Goal: Information Seeking & Learning: Learn about a topic

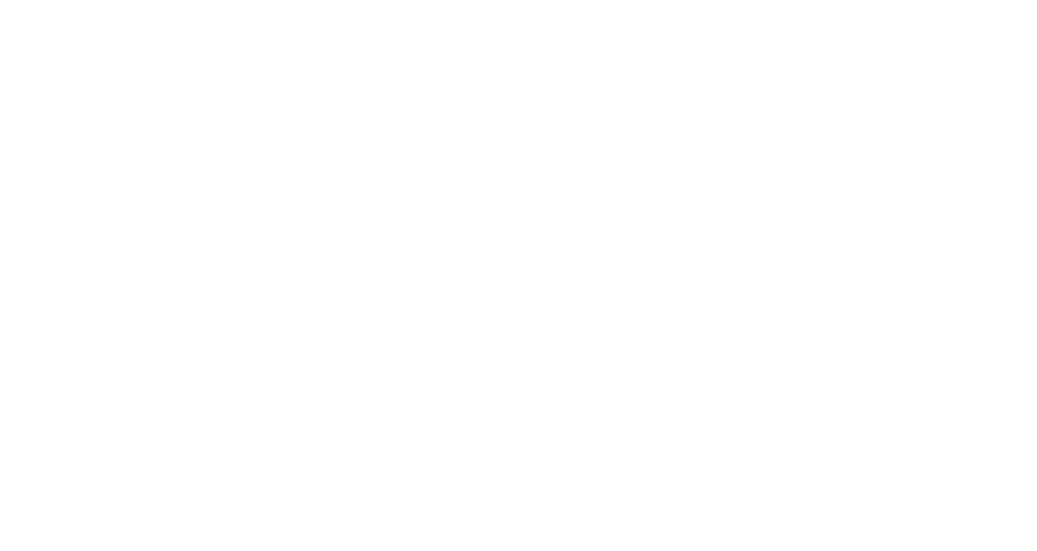
select select "*"
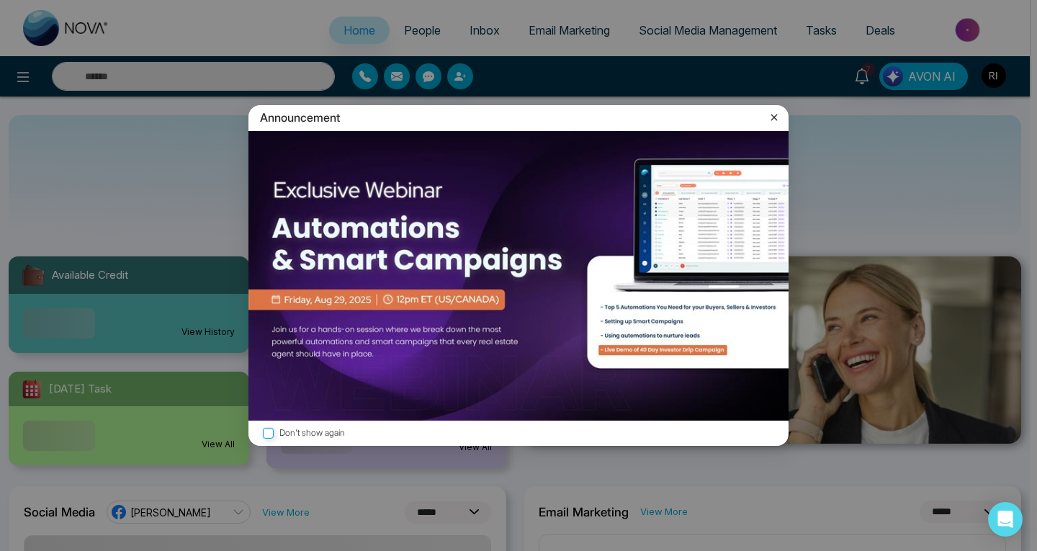
click at [775, 116] on icon at bounding box center [774, 117] width 14 height 14
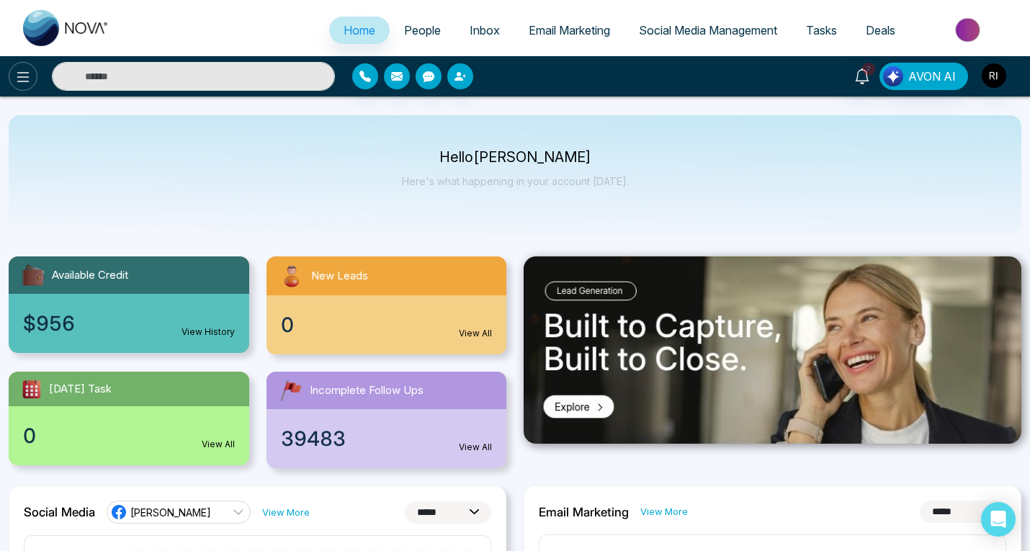
click at [22, 78] on icon at bounding box center [22, 76] width 17 height 17
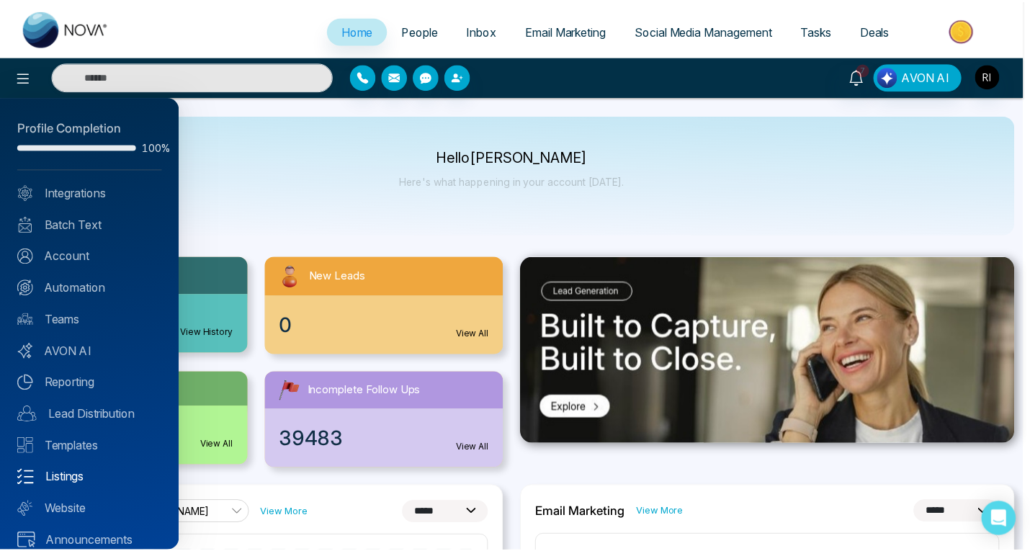
scroll to position [15, 0]
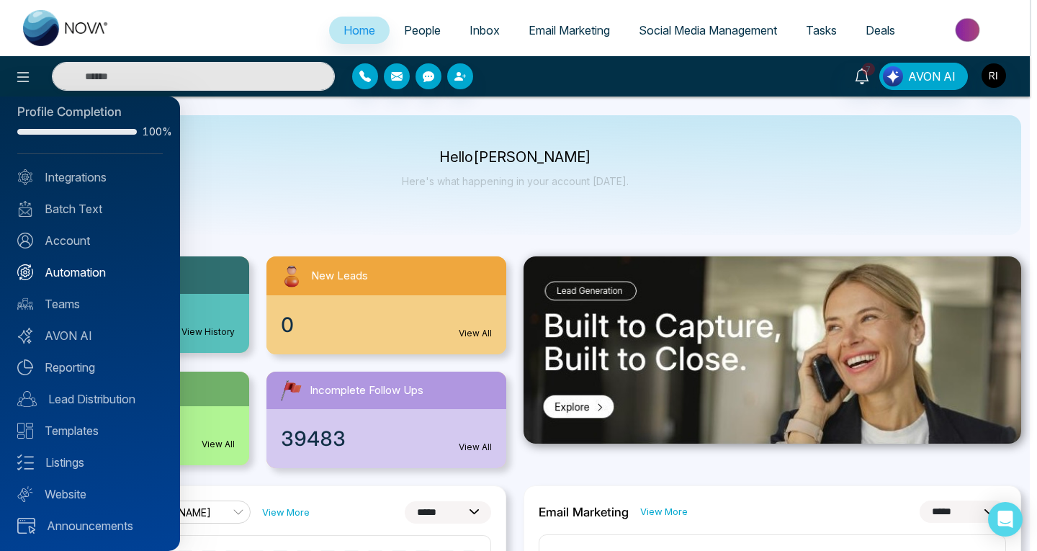
click at [58, 270] on link "Automation" at bounding box center [89, 272] width 145 height 17
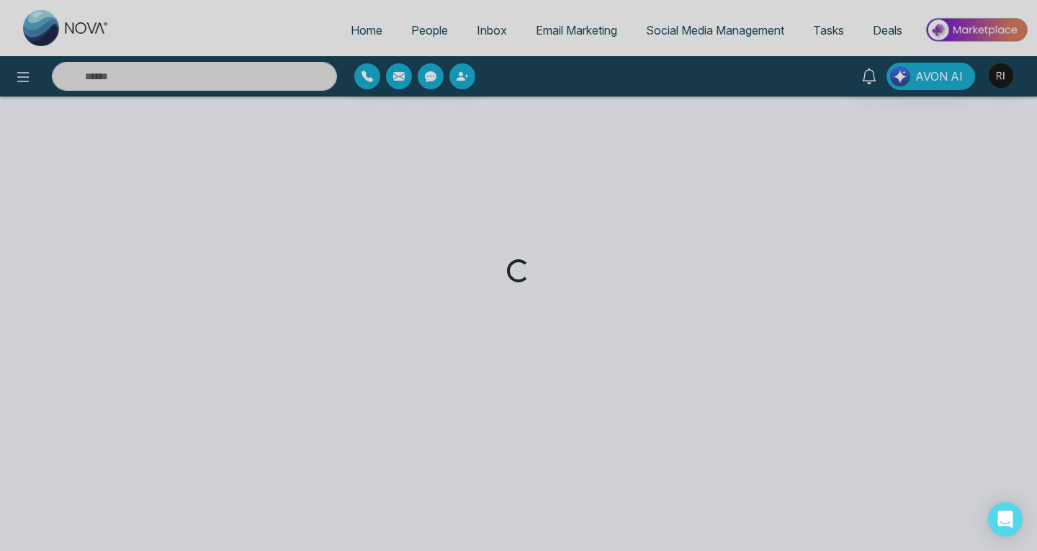
drag, startPoint x: 783, startPoint y: 428, endPoint x: 766, endPoint y: 283, distance: 145.7
click at [770, 368] on div "Loading..." at bounding box center [518, 275] width 1037 height 551
drag, startPoint x: 749, startPoint y: 454, endPoint x: 814, endPoint y: 329, distance: 141.0
click at [748, 452] on div "Loading..." at bounding box center [518, 275] width 1037 height 551
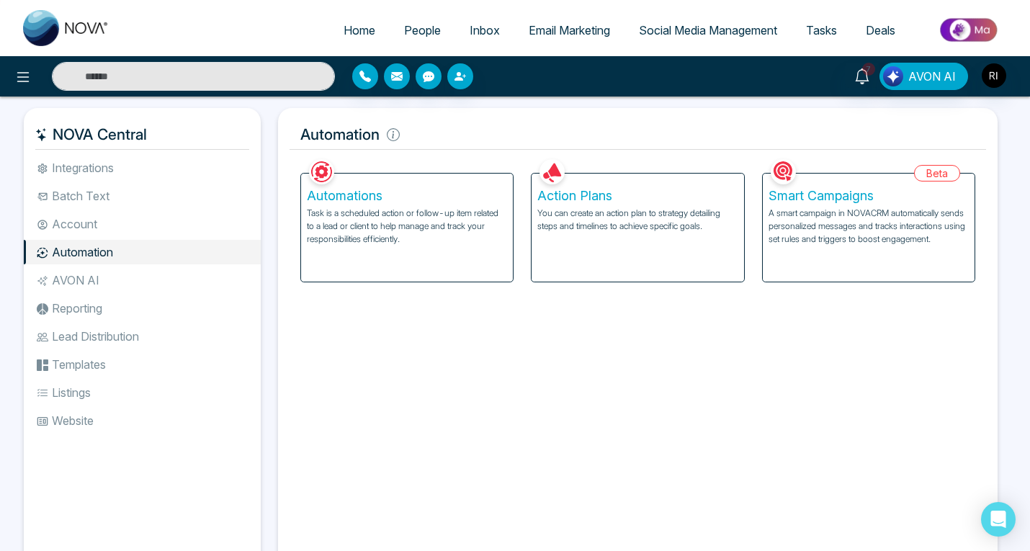
click at [804, 254] on div "Smart Campaigns A smart campaign in NOVACRM automatically sends personalized me…" at bounding box center [868, 228] width 212 height 108
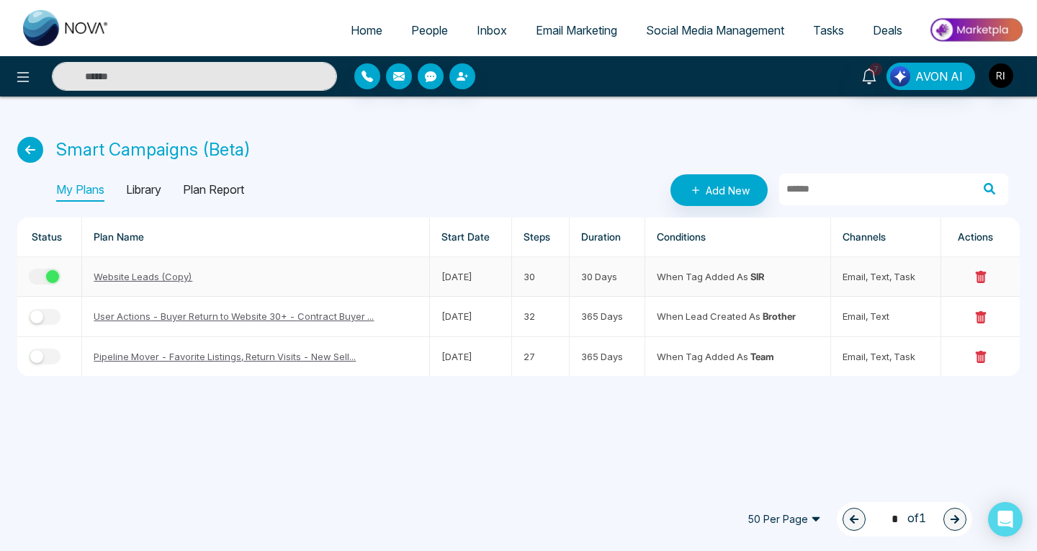
click at [117, 277] on link "Website Leads (Copy)" at bounding box center [143, 277] width 99 height 12
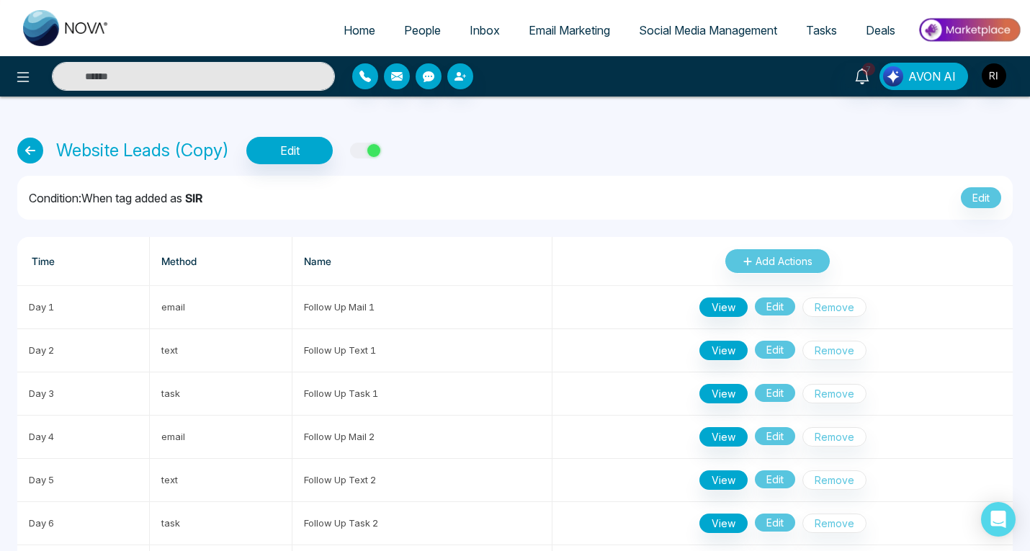
click at [22, 148] on icon at bounding box center [30, 151] width 26 height 26
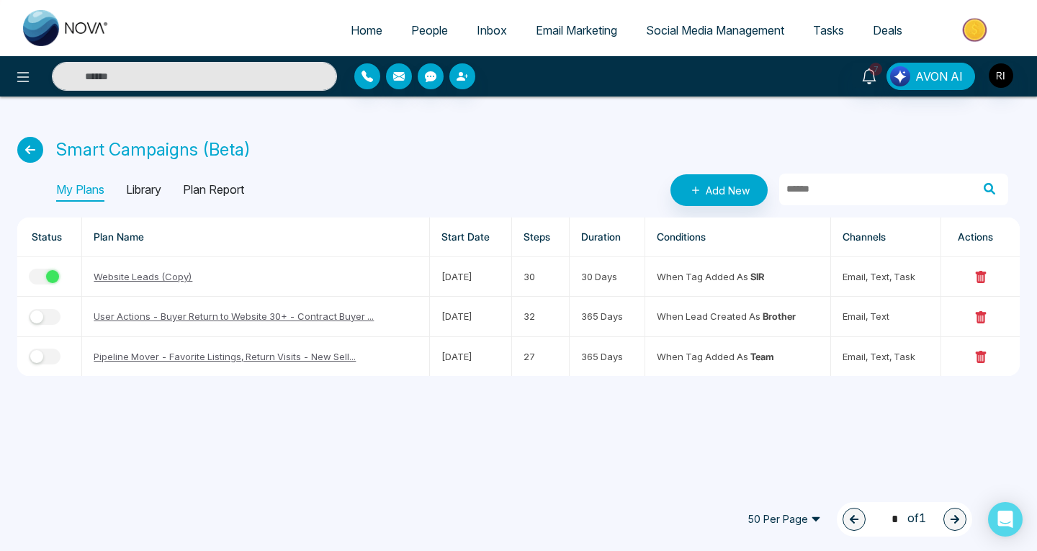
click at [414, 28] on span "People" at bounding box center [429, 30] width 37 height 14
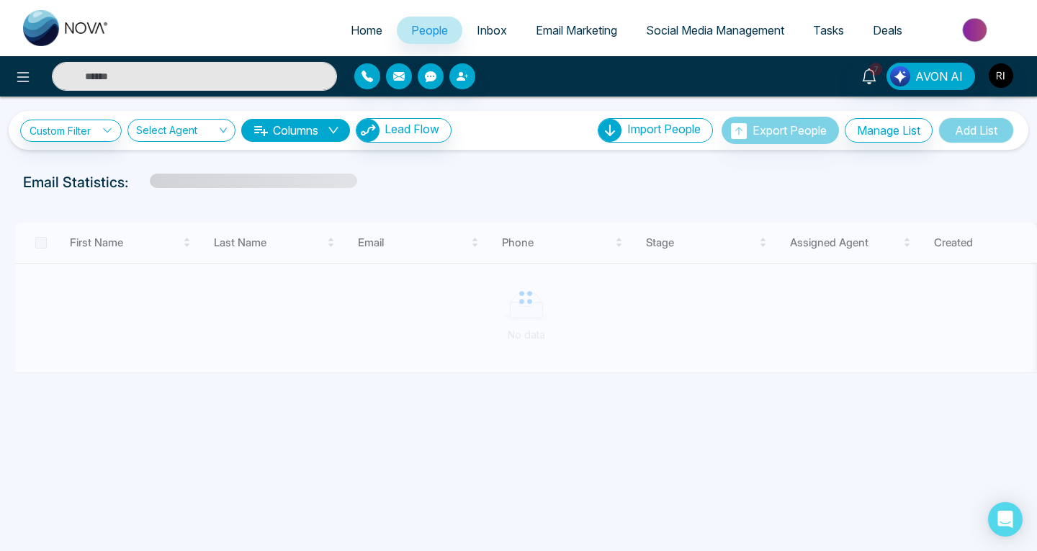
click at [145, 83] on input "text" at bounding box center [194, 76] width 285 height 29
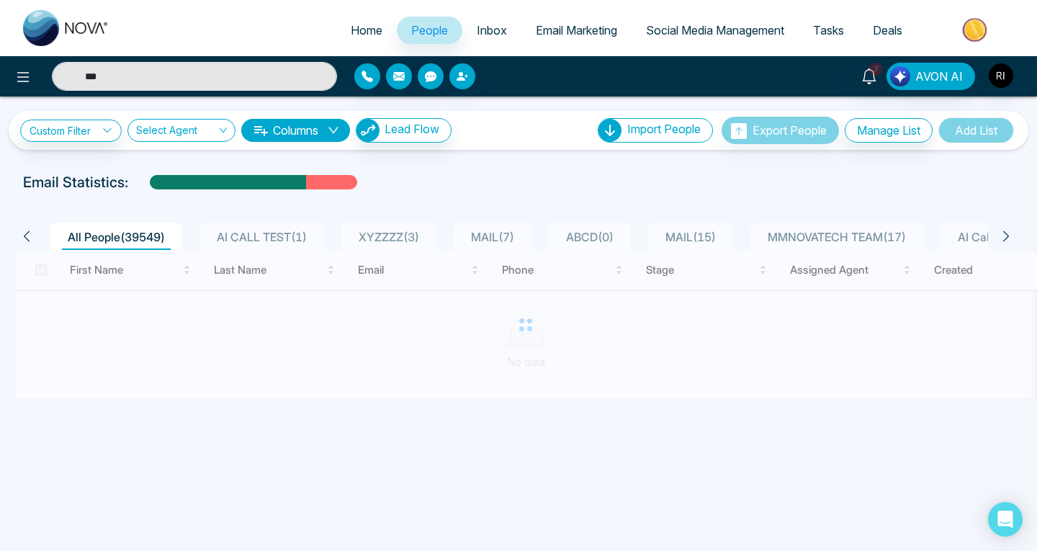
type input "******"
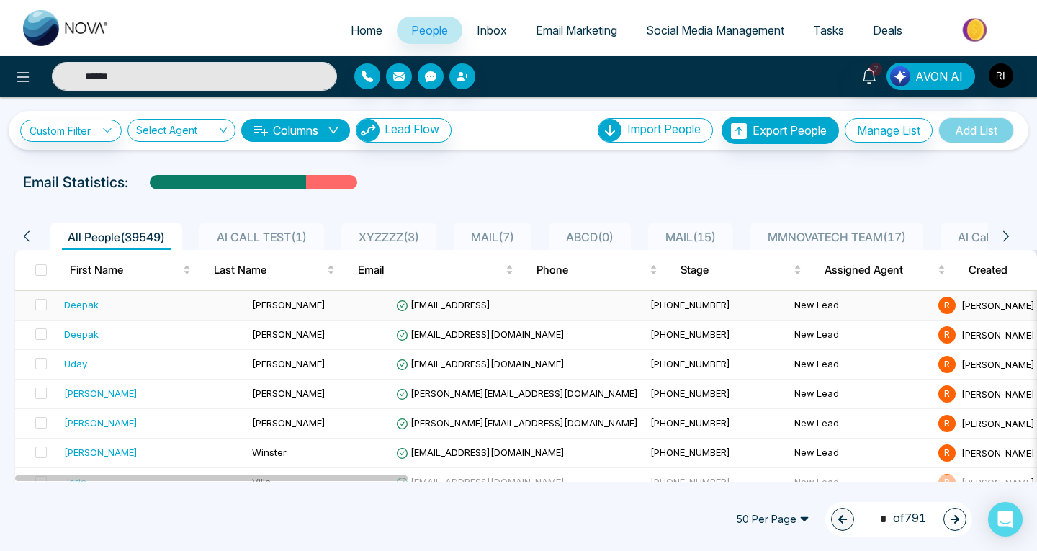
click at [82, 304] on div "Deepak" at bounding box center [81, 304] width 35 height 14
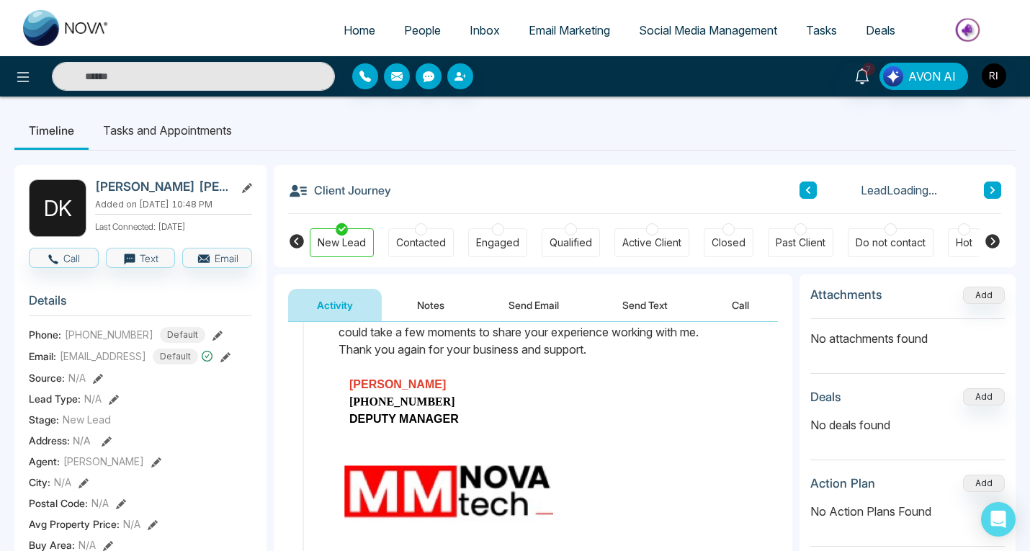
scroll to position [43, 0]
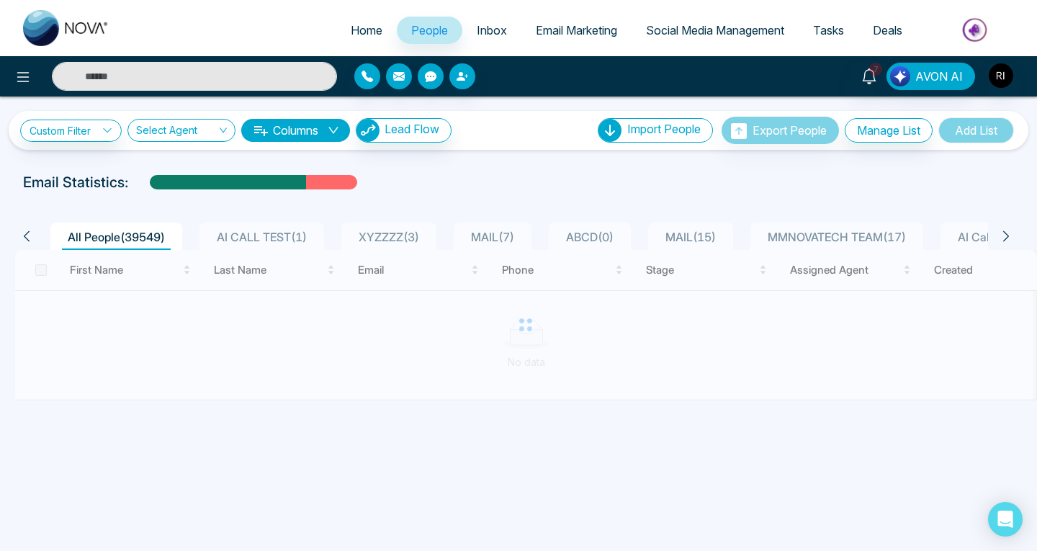
click at [163, 85] on input "text" at bounding box center [194, 76] width 285 height 29
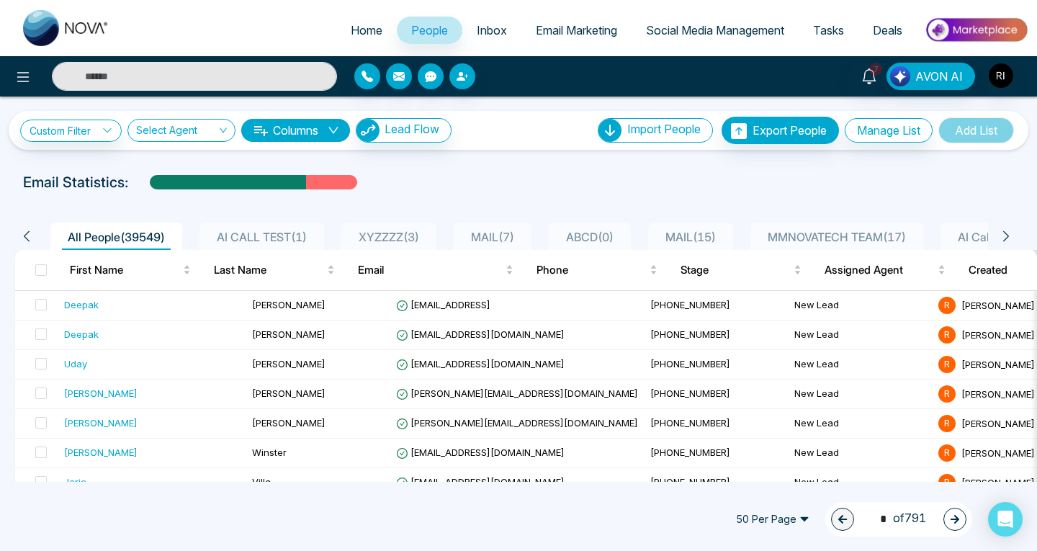
type input "******"
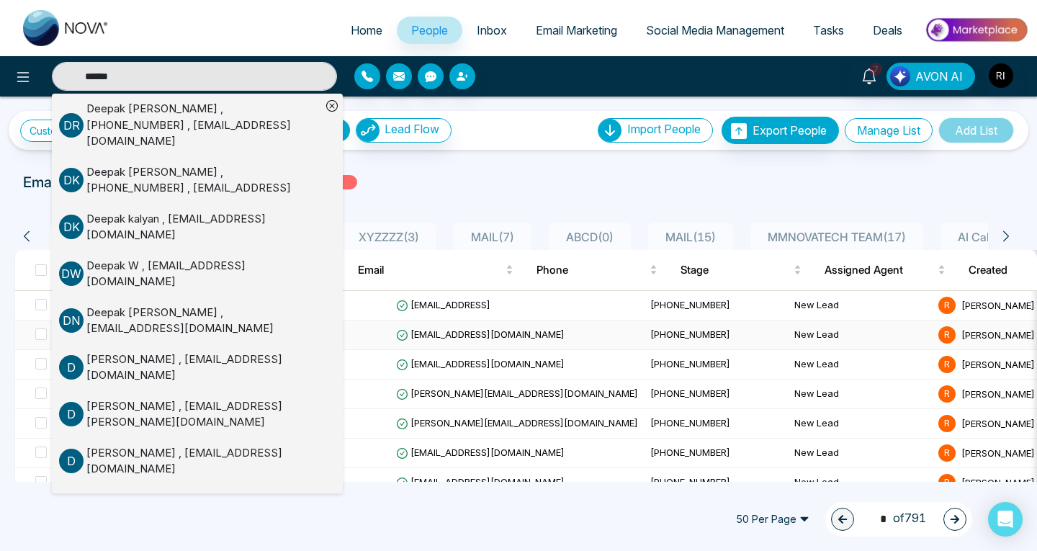
click at [443, 336] on span "[EMAIL_ADDRESS][DOMAIN_NAME]" at bounding box center [480, 334] width 168 height 12
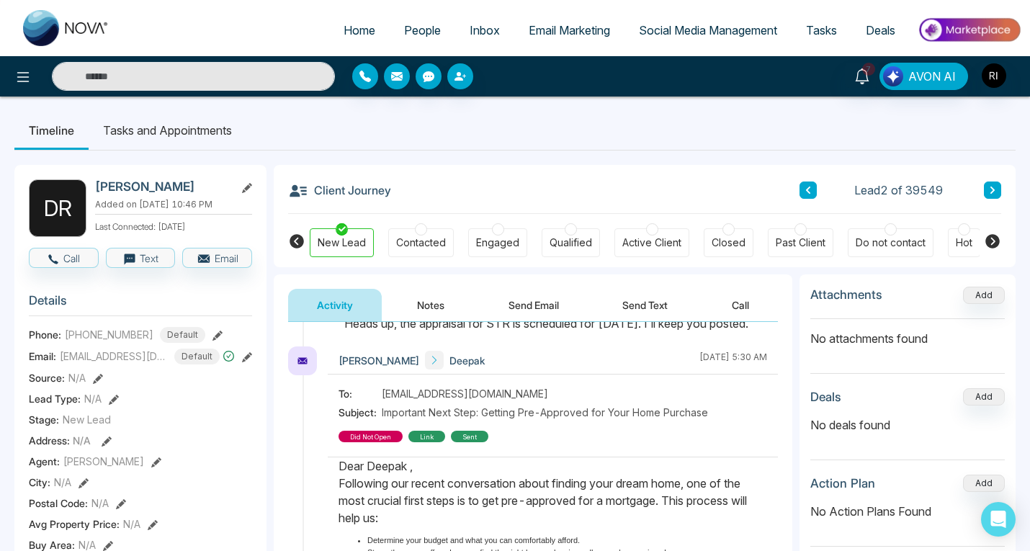
scroll to position [826, 0]
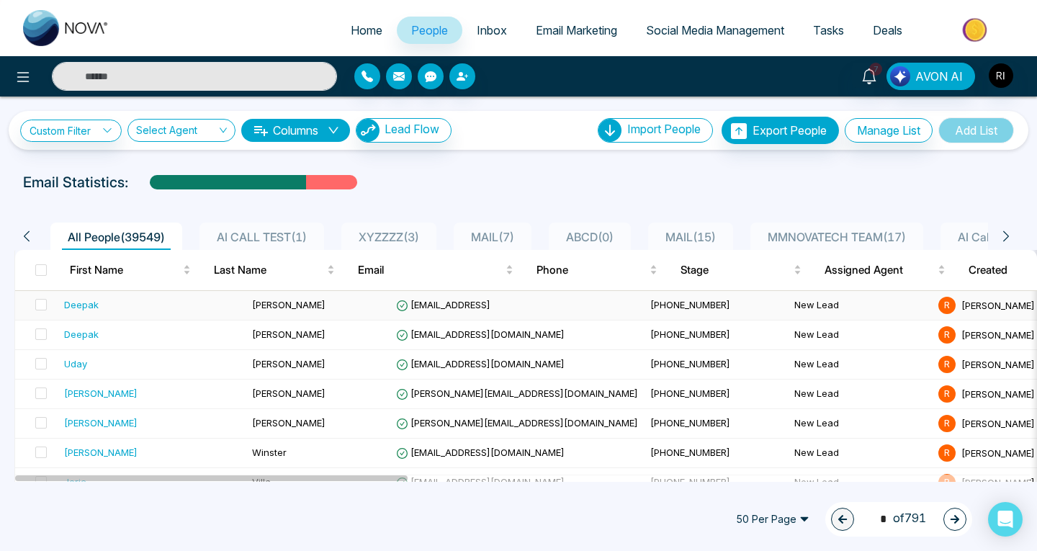
click at [76, 305] on div "Deepak" at bounding box center [81, 304] width 35 height 14
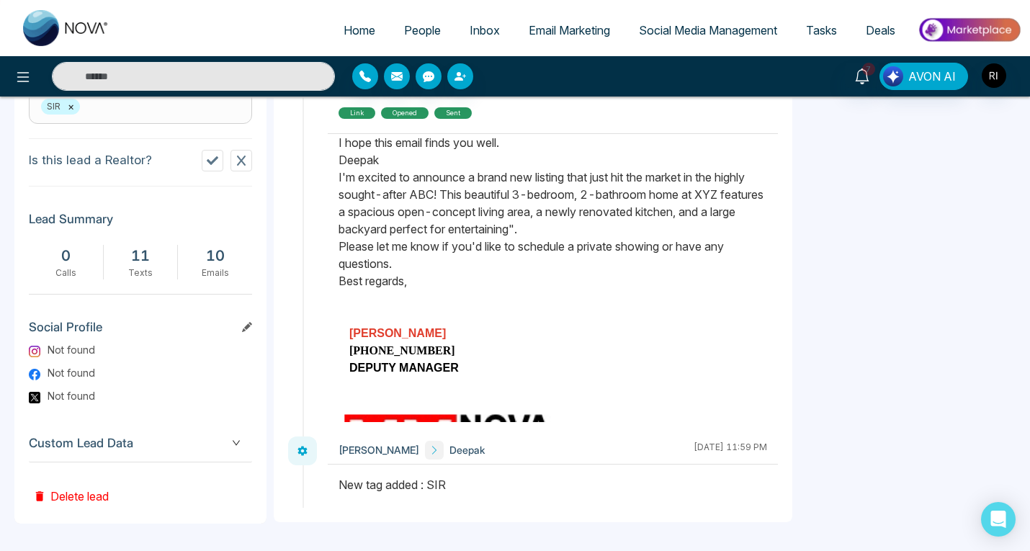
scroll to position [112, 0]
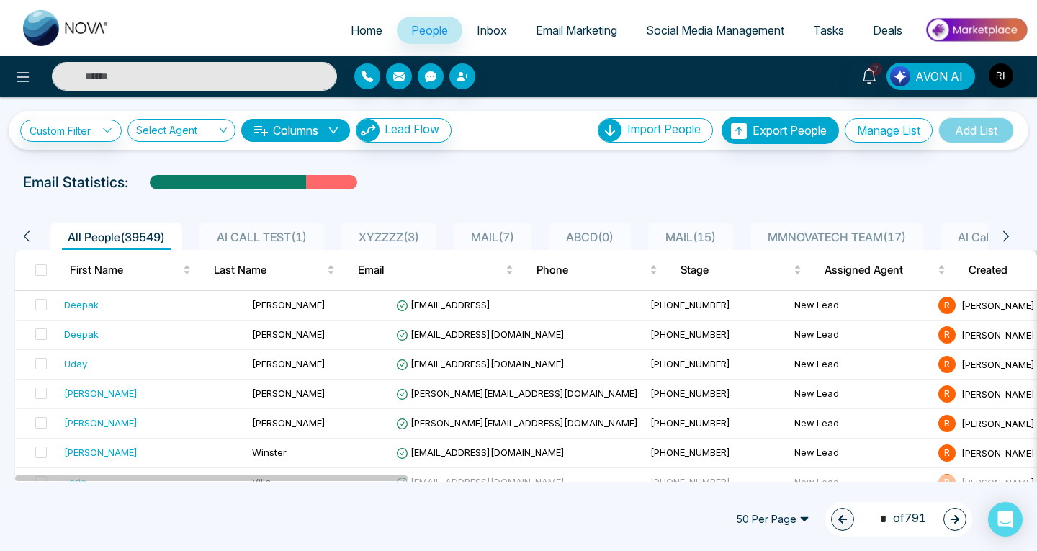
click at [176, 84] on input "text" at bounding box center [194, 76] width 285 height 29
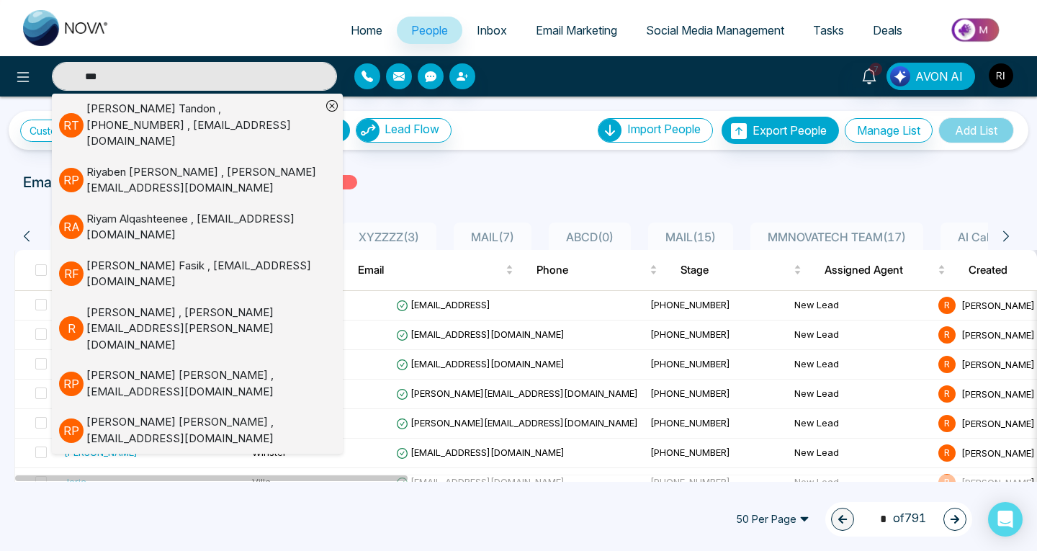
type input "***"
click at [425, 192] on div "Email Statistics:" at bounding box center [518, 182] width 991 height 22
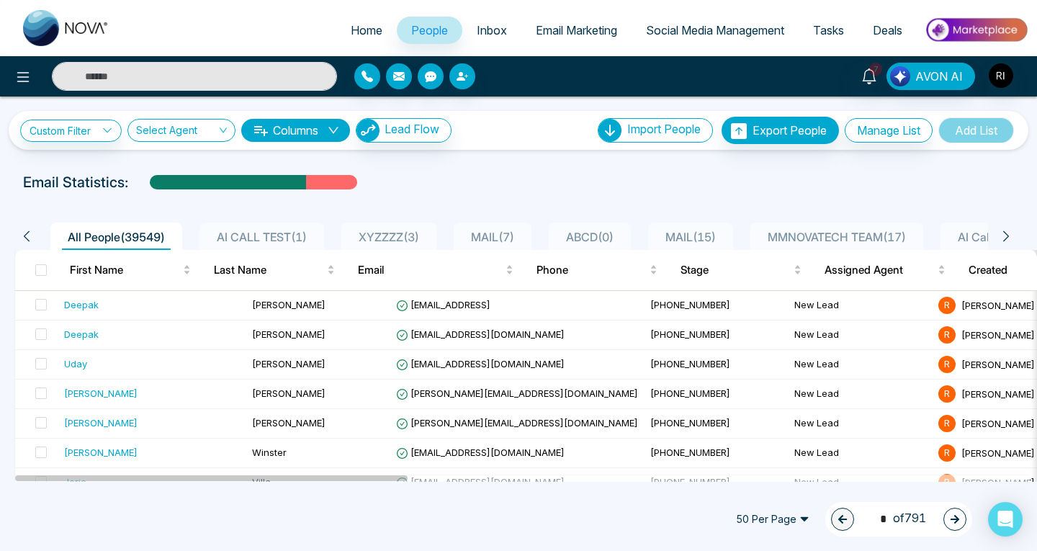
type input "***"
click at [75, 308] on div "Deepak" at bounding box center [81, 304] width 35 height 14
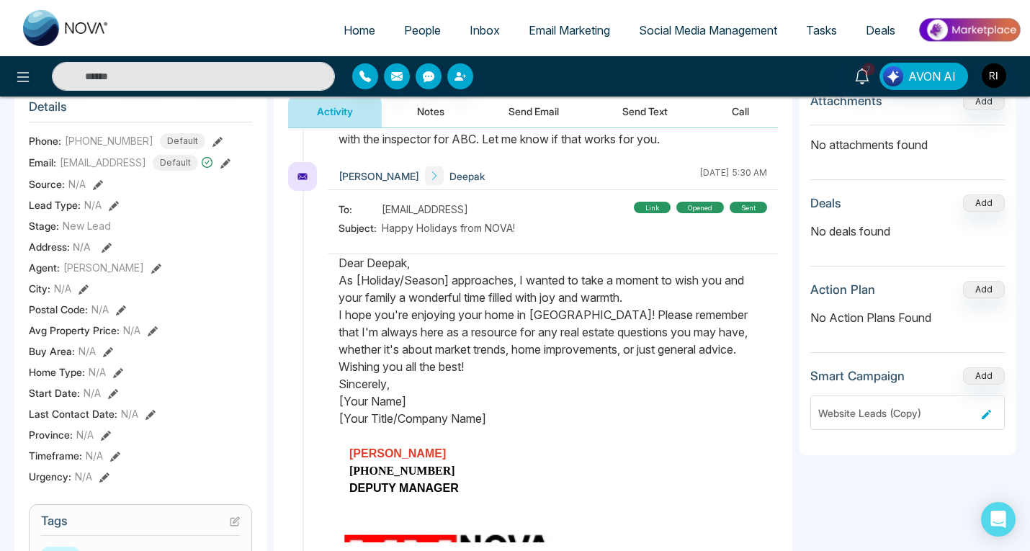
scroll to position [204, 0]
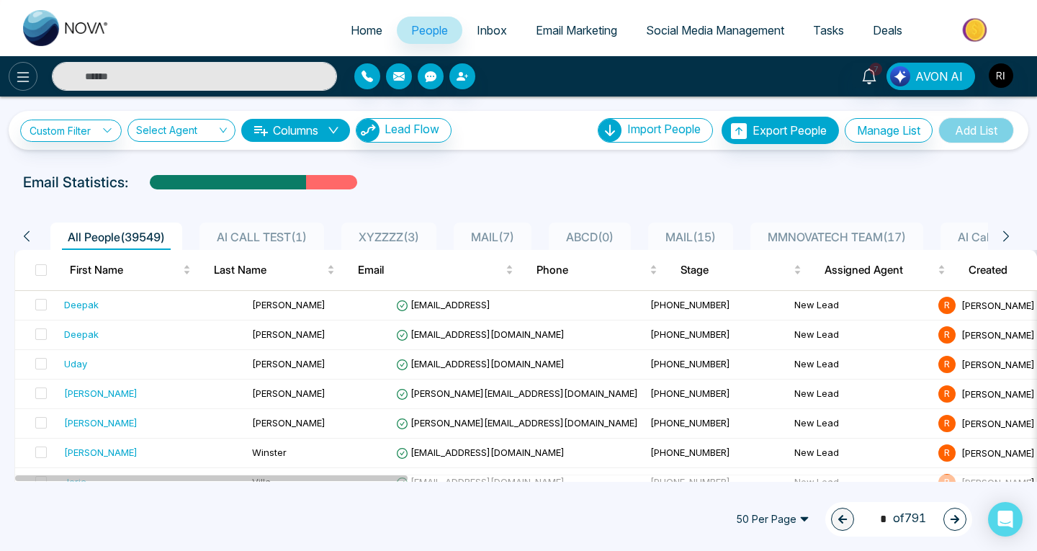
click at [17, 75] on icon at bounding box center [22, 76] width 17 height 17
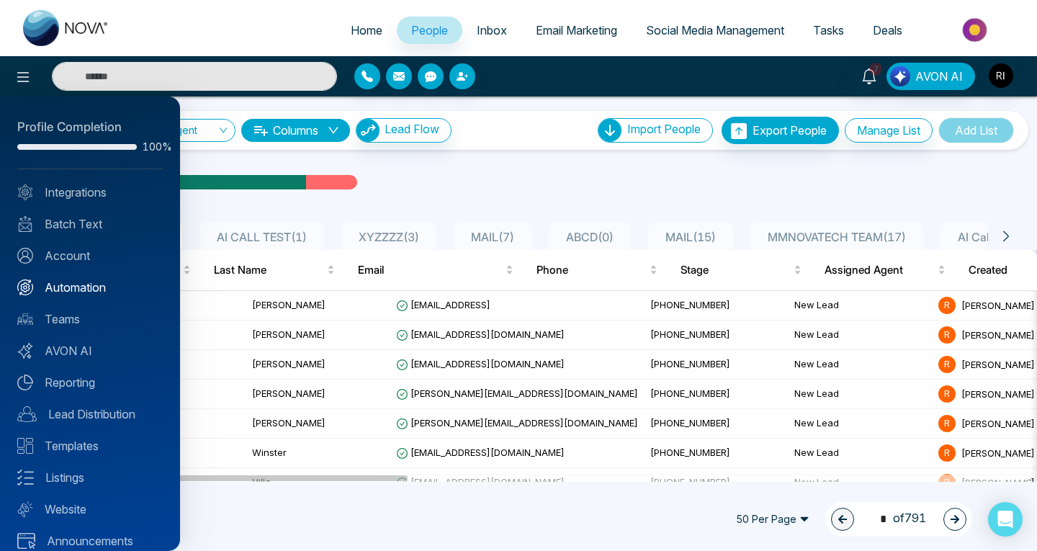
click at [81, 281] on link "Automation" at bounding box center [89, 287] width 145 height 17
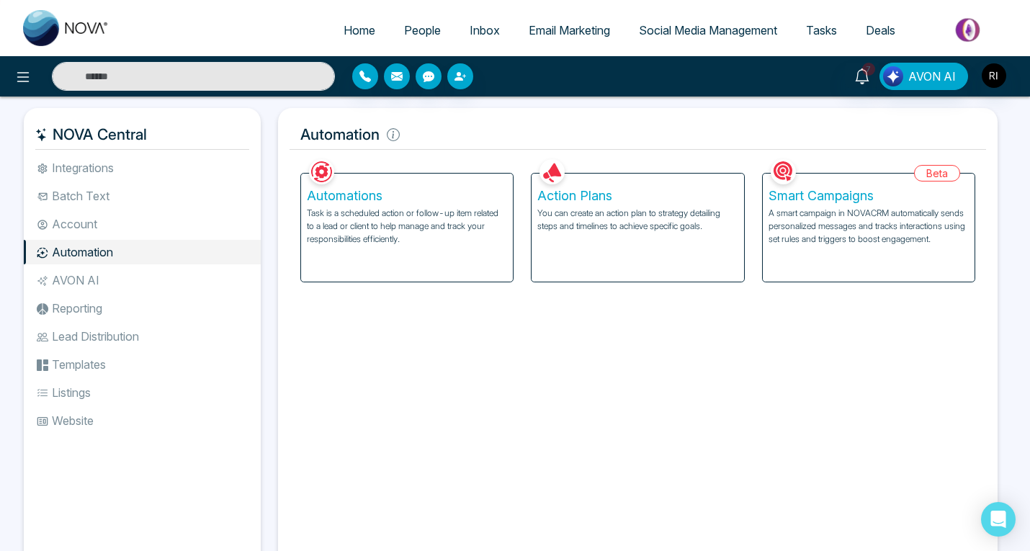
click at [830, 235] on p "A smart campaign in NOVACRM automatically sends personalized messages and track…" at bounding box center [868, 226] width 200 height 39
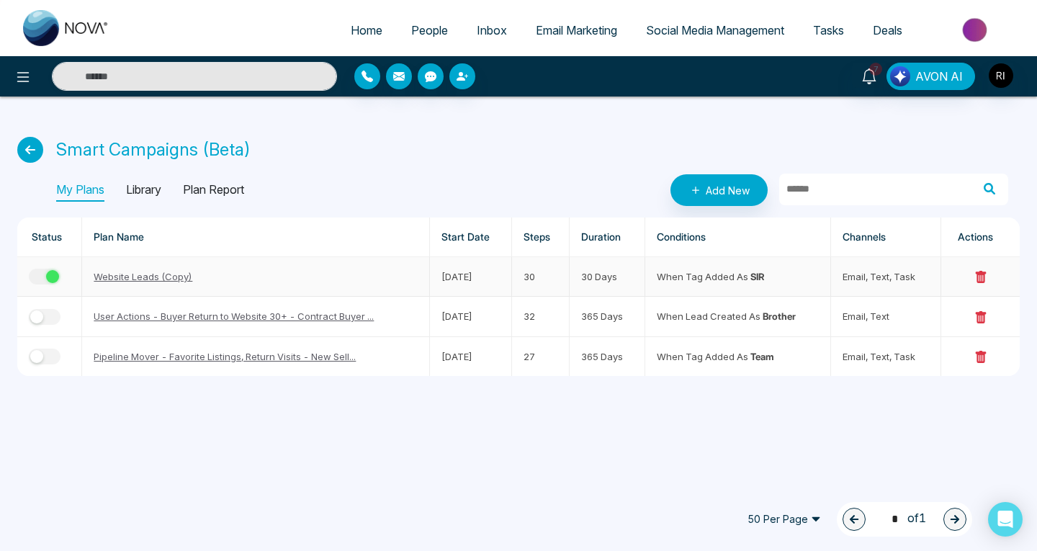
click at [134, 277] on link "Website Leads (Copy)" at bounding box center [143, 277] width 99 height 12
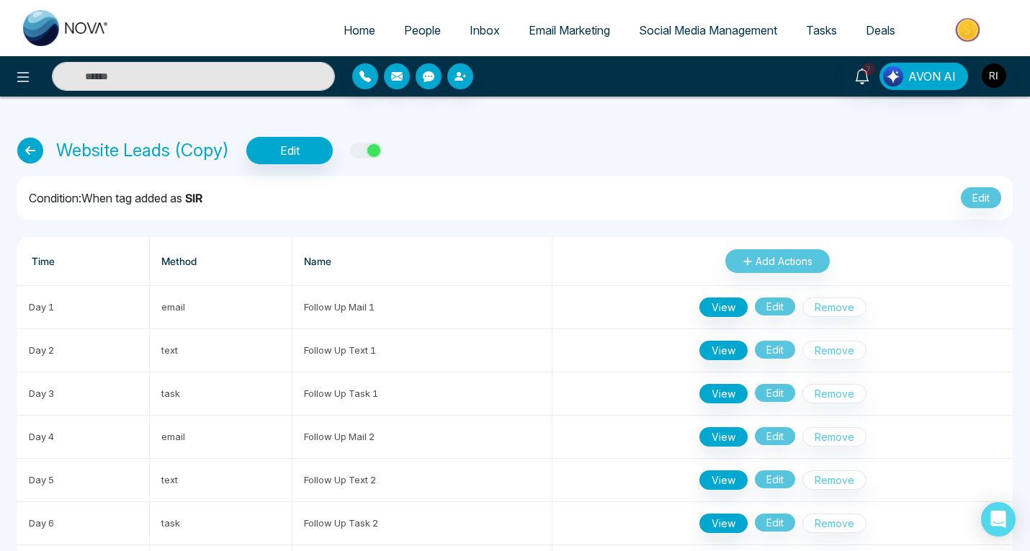
click at [30, 148] on icon at bounding box center [30, 151] width 26 height 26
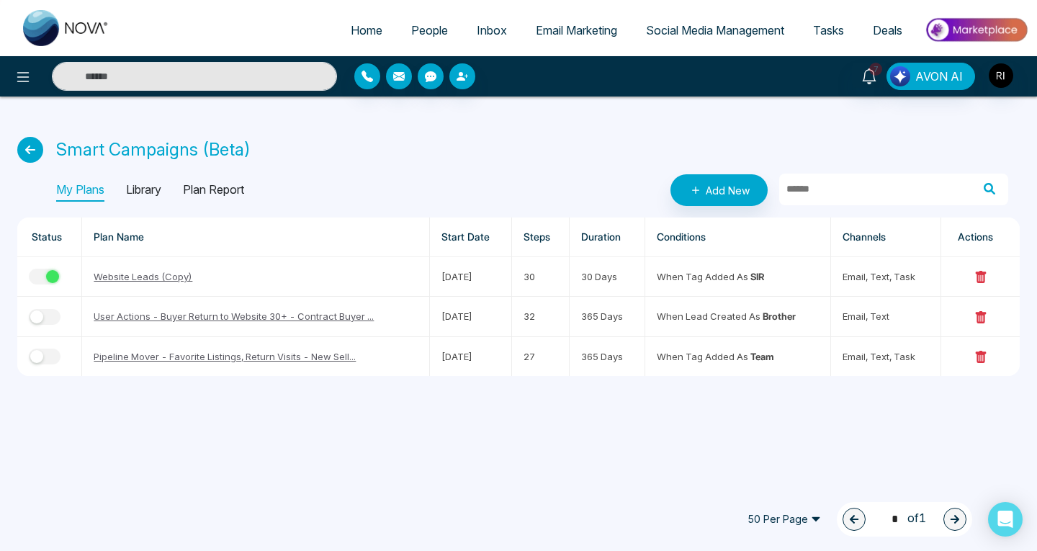
click at [202, 186] on p "Plan Report" at bounding box center [213, 190] width 61 height 23
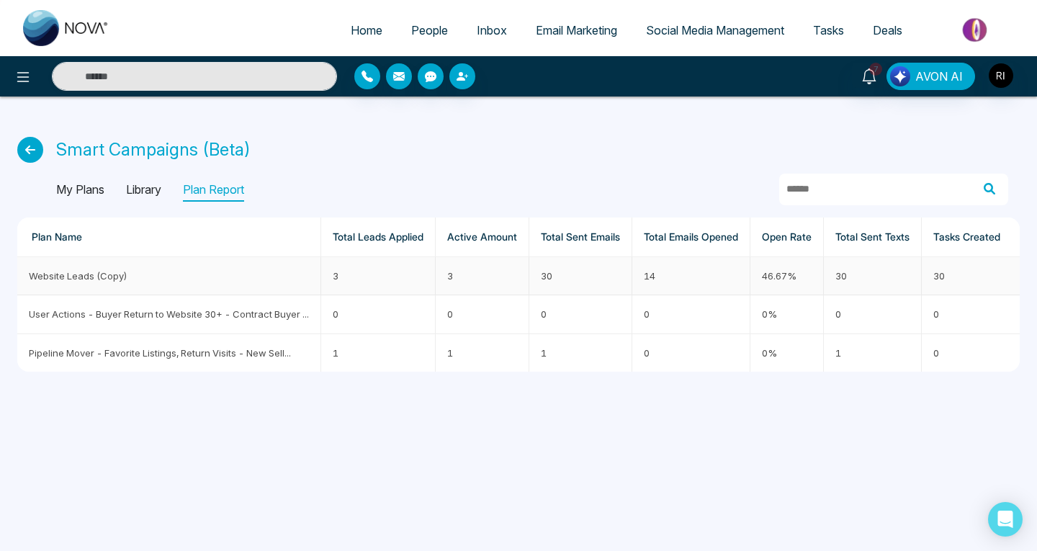
click at [83, 279] on span "Website Leads (Copy)" at bounding box center [78, 276] width 99 height 12
click at [342, 271] on td "3" at bounding box center [378, 276] width 114 height 38
click at [780, 274] on td "46.67%" at bounding box center [786, 276] width 73 height 38
click at [28, 83] on icon at bounding box center [22, 76] width 17 height 17
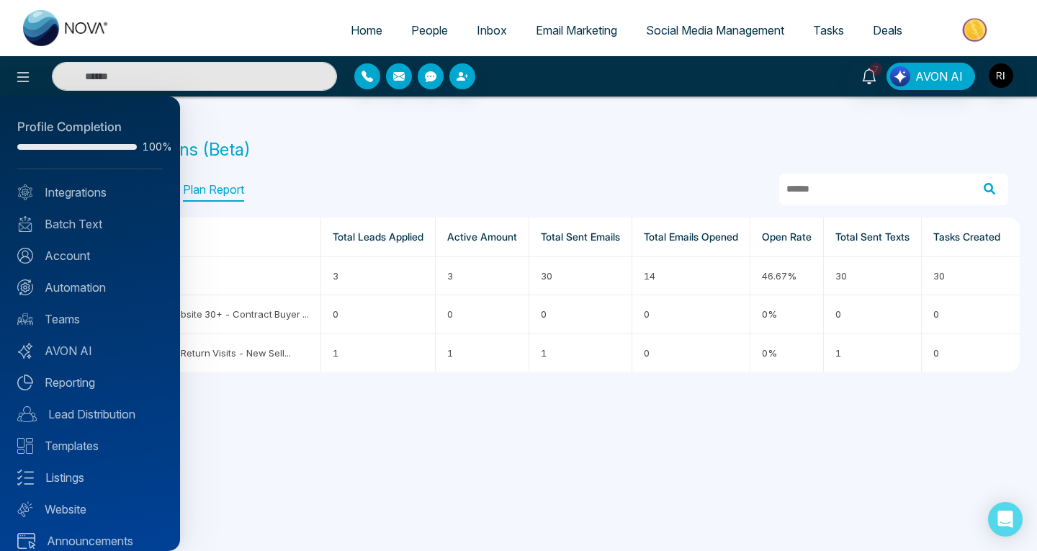
click at [342, 144] on div at bounding box center [518, 275] width 1037 height 551
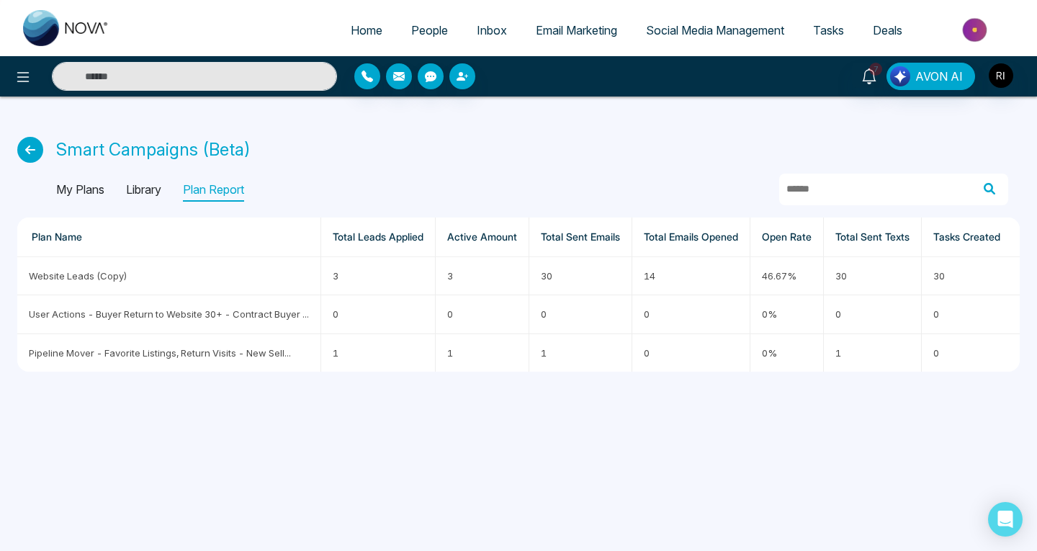
click at [428, 29] on span "People" at bounding box center [429, 30] width 37 height 14
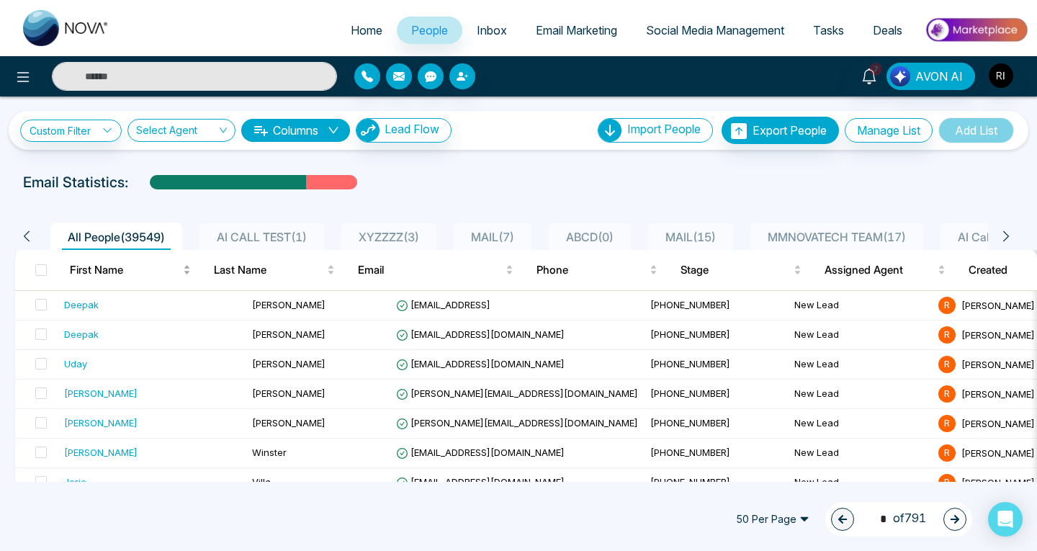
click at [87, 276] on span "First Name" at bounding box center [125, 269] width 110 height 17
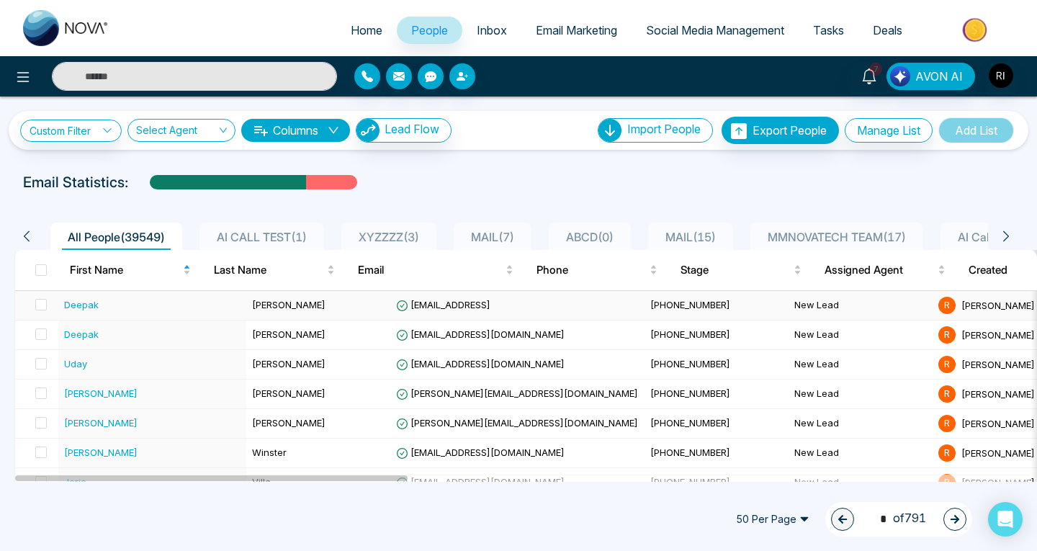
click at [91, 307] on div "Deepak" at bounding box center [81, 304] width 35 height 14
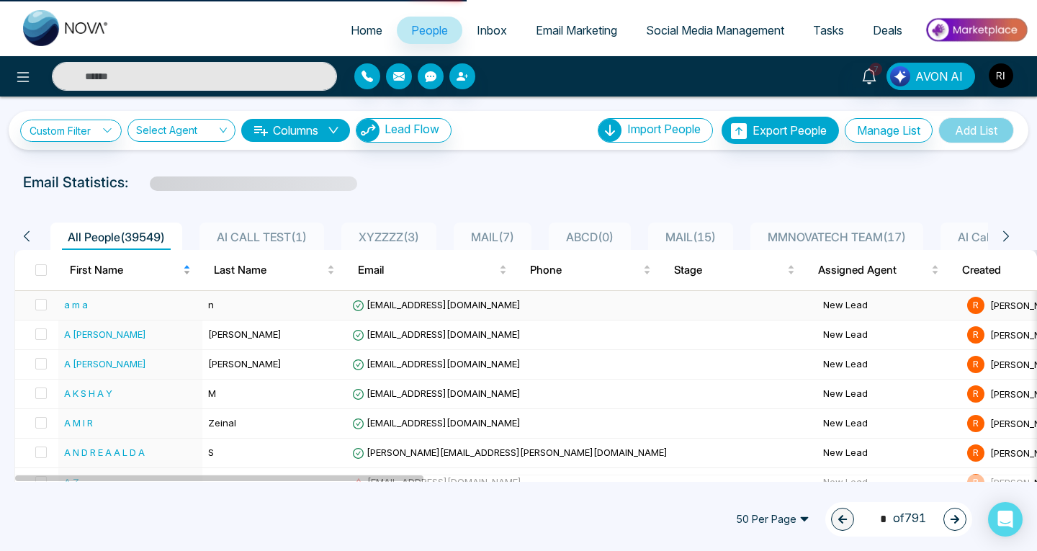
click at [93, 269] on span "First Name" at bounding box center [125, 269] width 110 height 17
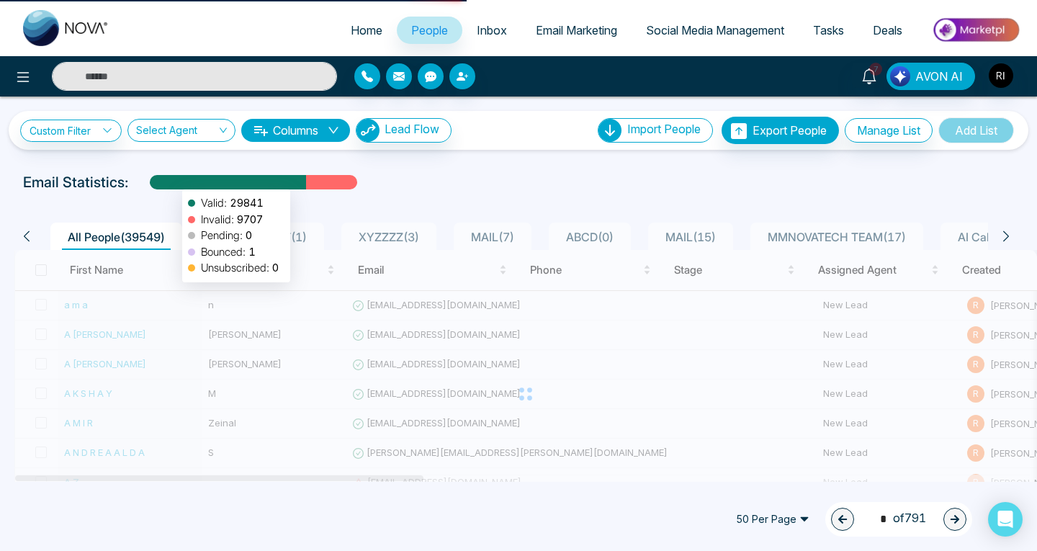
click at [153, 76] on input "text" at bounding box center [194, 76] width 285 height 29
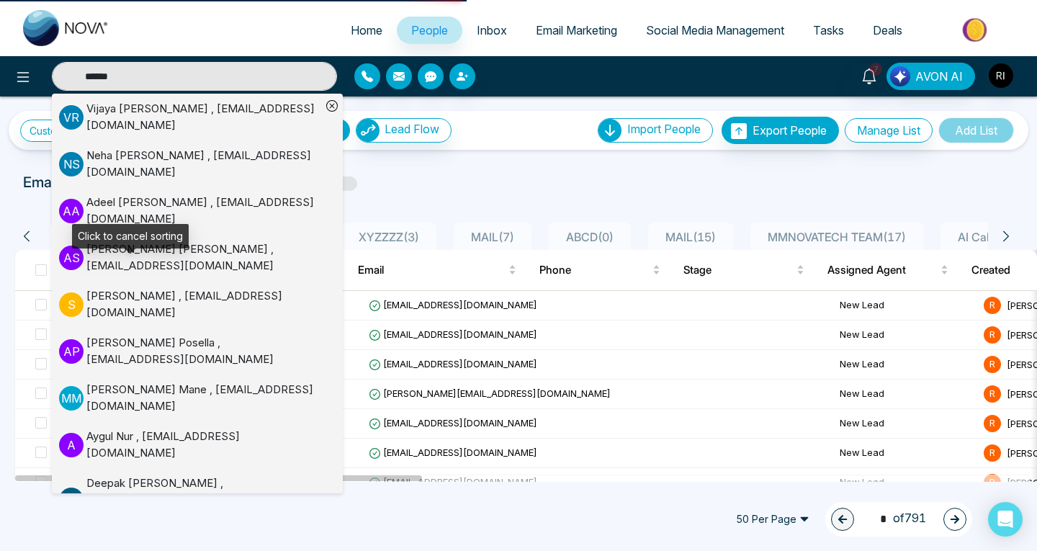
click at [143, 73] on input "******" at bounding box center [194, 76] width 285 height 29
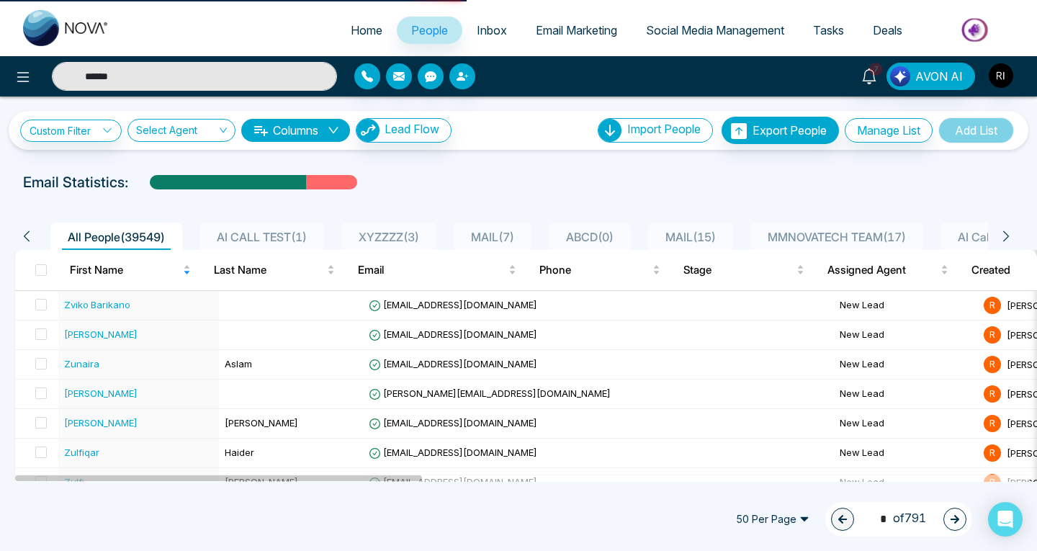
type input "******"
click at [143, 73] on input "******" at bounding box center [194, 76] width 285 height 29
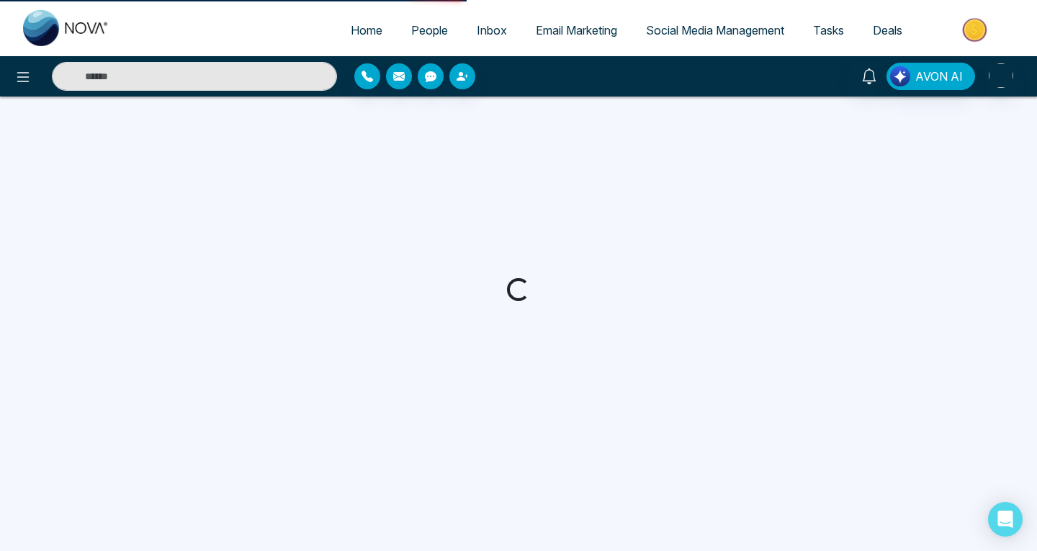
click at [143, 73] on input "text" at bounding box center [194, 76] width 285 height 29
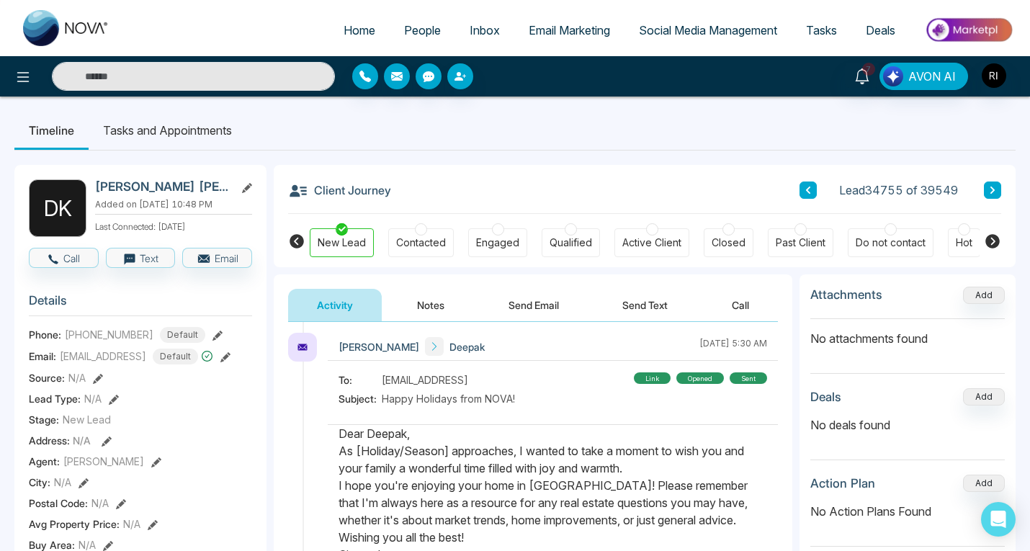
scroll to position [222, 0]
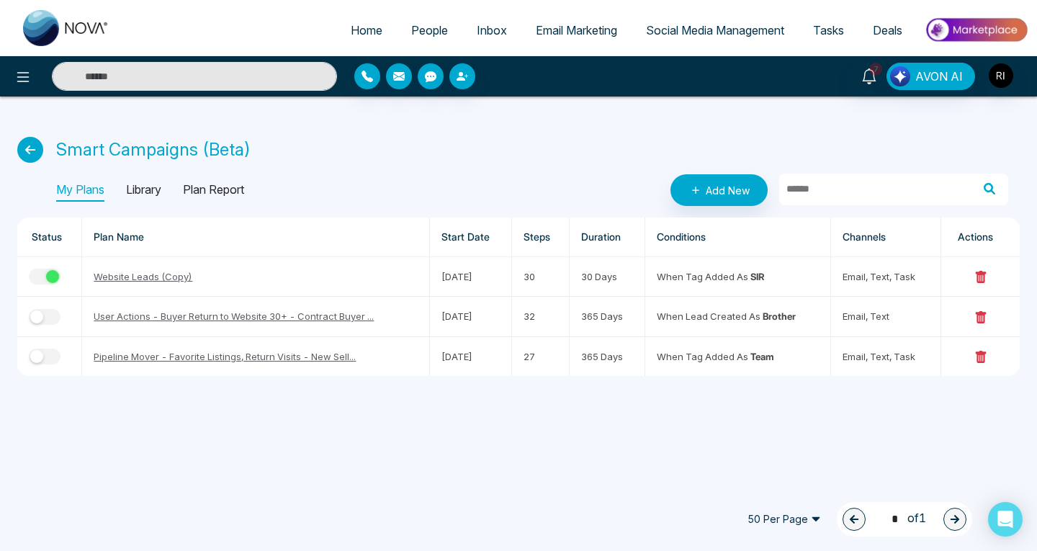
click at [344, 22] on link "Home" at bounding box center [366, 30] width 60 height 27
select select "*"
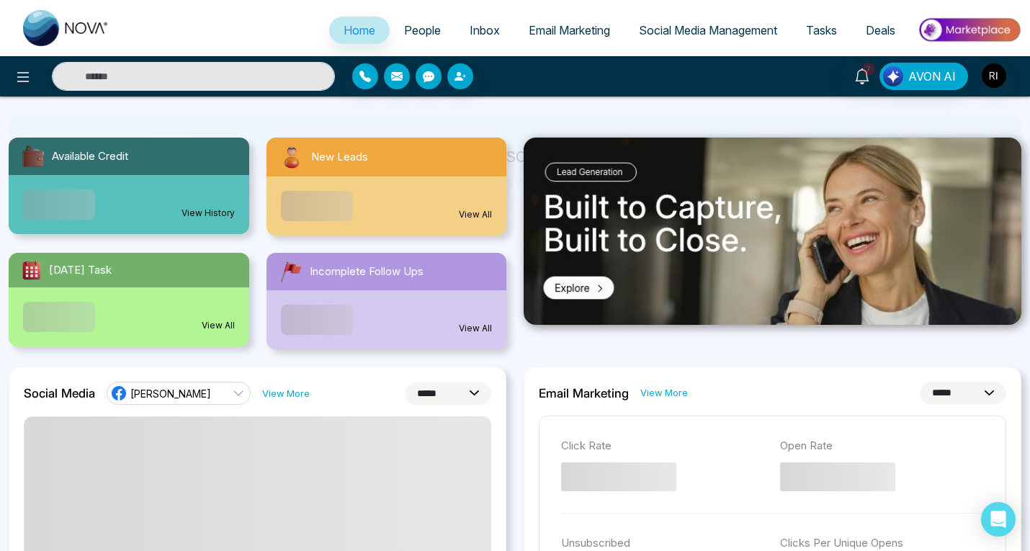
scroll to position [132, 0]
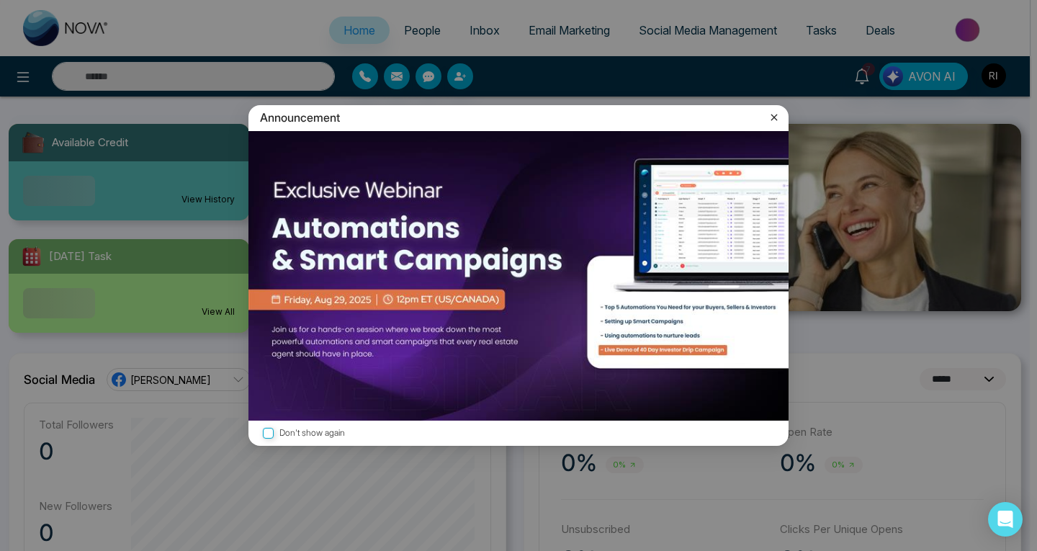
click at [775, 104] on div "Announcement Don't show again" at bounding box center [518, 275] width 1037 height 551
click at [776, 114] on icon at bounding box center [774, 117] width 14 height 14
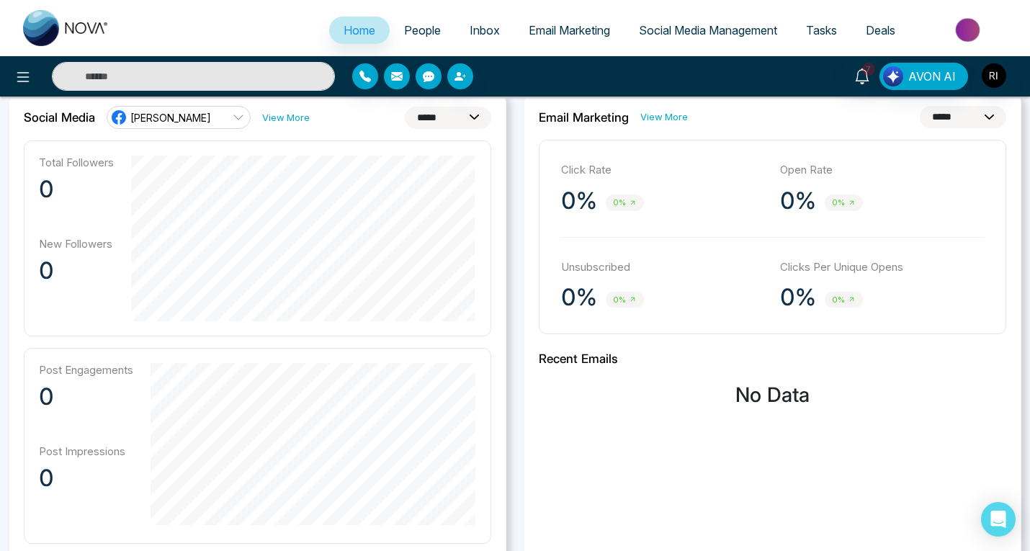
scroll to position [372, 0]
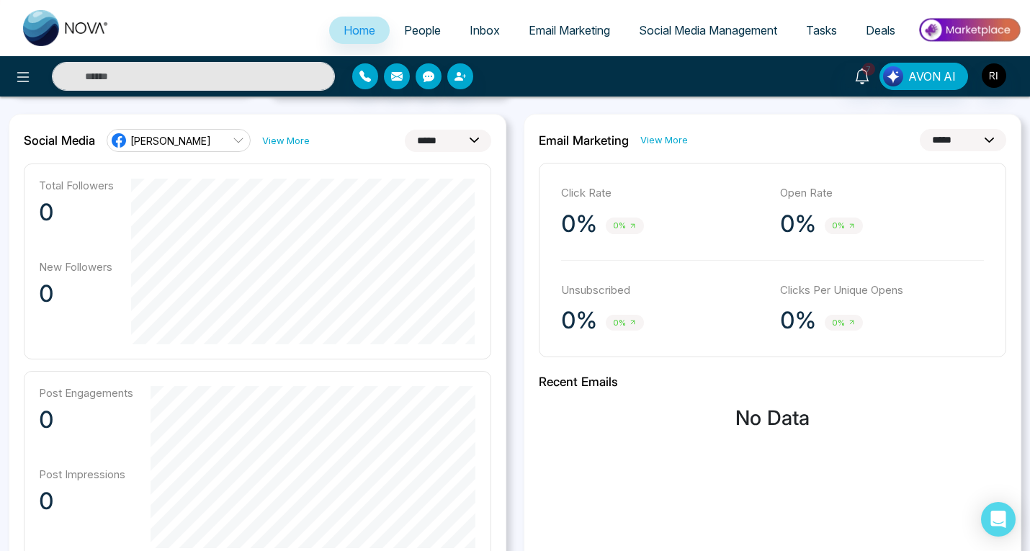
click at [845, 243] on div "Click Rate 0% 0% Open Rate 0% 0% Unsubscribed 0% 0% Clicks Per Unique Opens 0% …" at bounding box center [772, 260] width 467 height 194
click at [664, 140] on link "View More" at bounding box center [664, 140] width 48 height 14
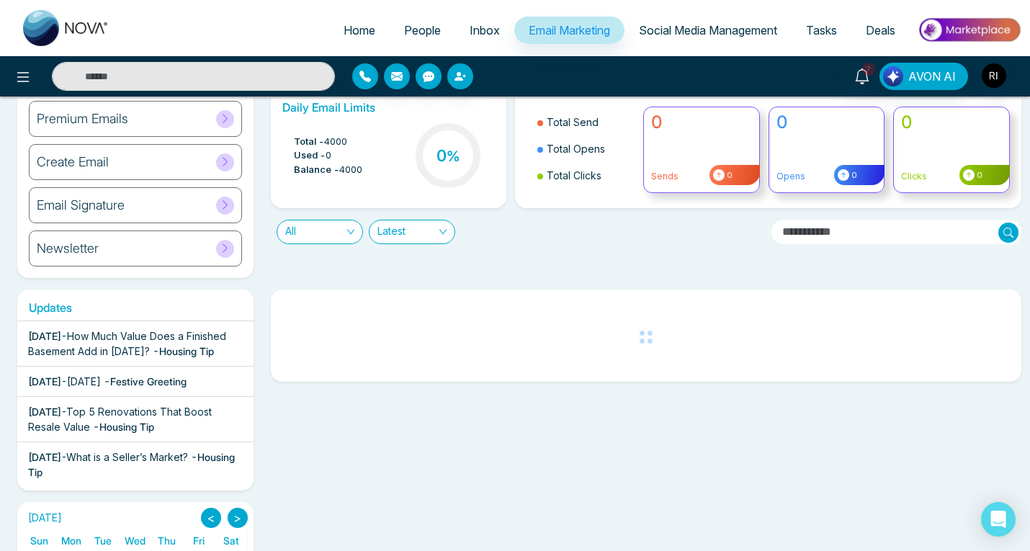
scroll to position [59, 0]
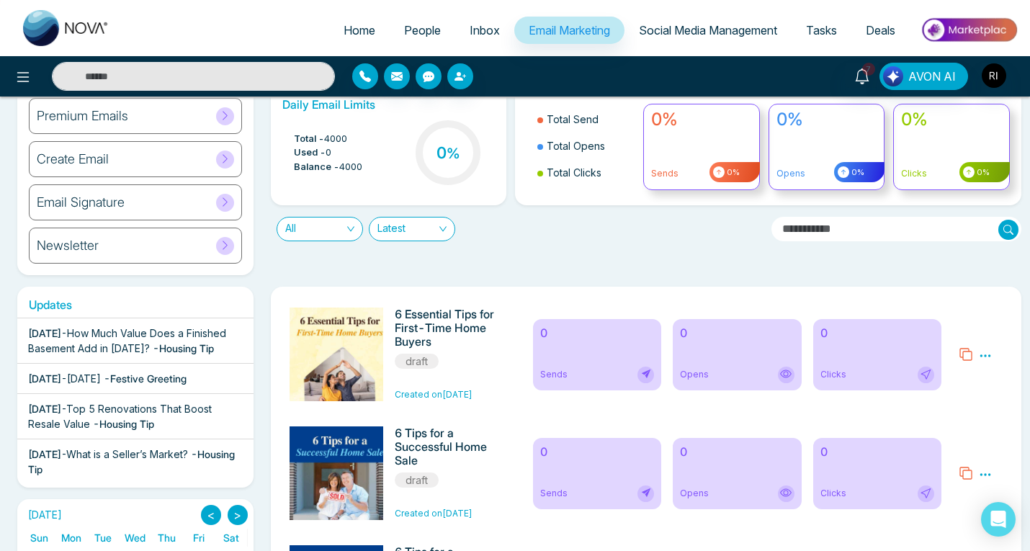
click at [575, 359] on div "0 Sends" at bounding box center [597, 354] width 129 height 71
click at [785, 348] on div "0 Opens" at bounding box center [736, 354] width 129 height 71
click at [990, 359] on icon at bounding box center [984, 355] width 13 height 13
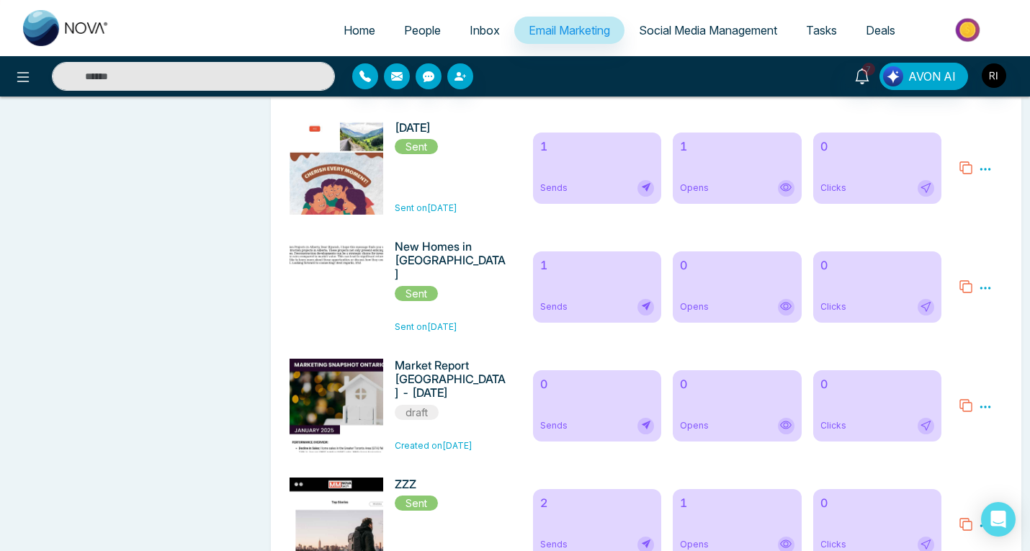
scroll to position [1549, 0]
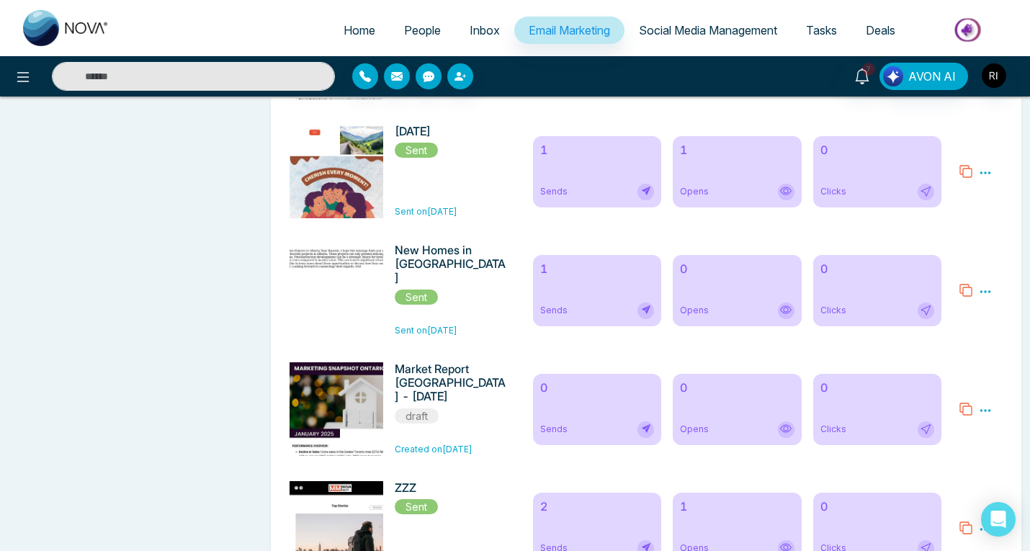
click at [418, 293] on span "Sent" at bounding box center [416, 296] width 43 height 15
click at [580, 309] on div "1 Sends" at bounding box center [597, 290] width 129 height 71
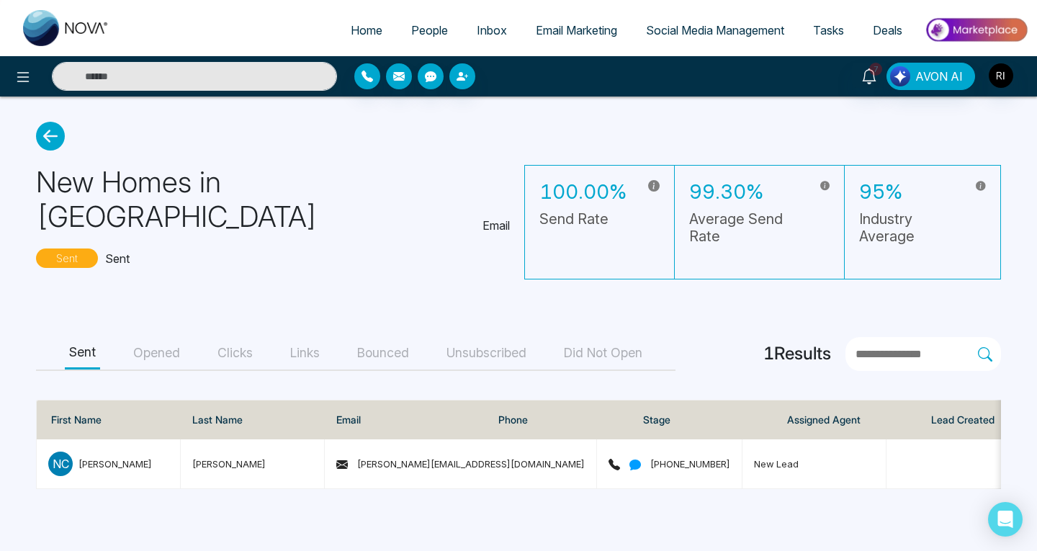
click at [387, 337] on button "Bounced" at bounding box center [383, 353] width 60 height 32
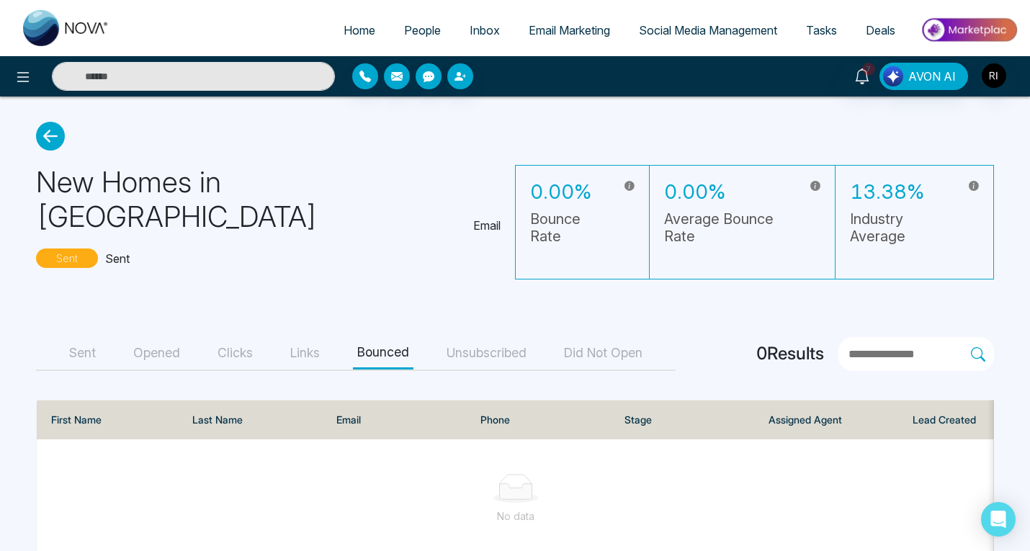
click at [297, 337] on button "Links" at bounding box center [305, 353] width 38 height 32
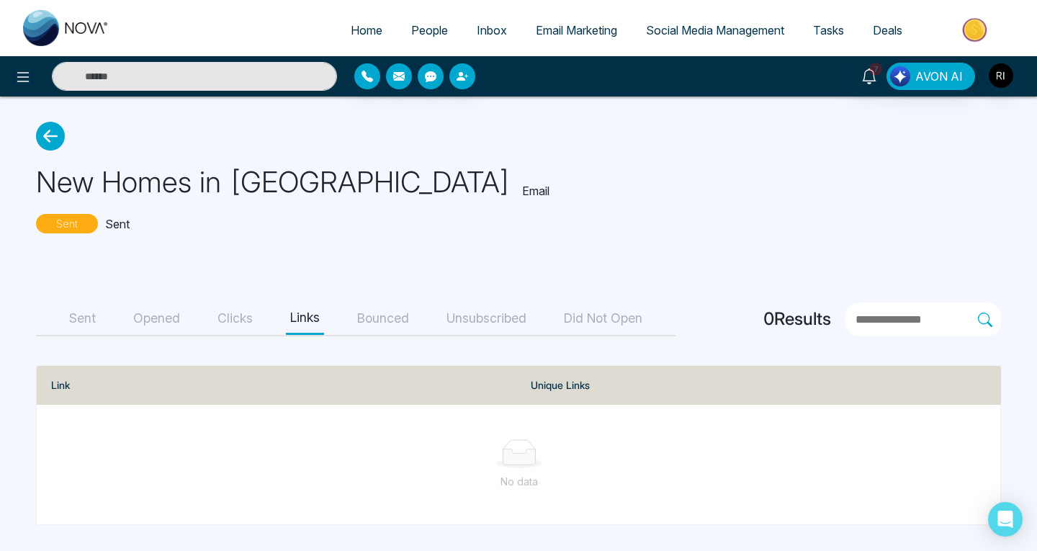
click at [236, 323] on button "Clicks" at bounding box center [235, 318] width 44 height 32
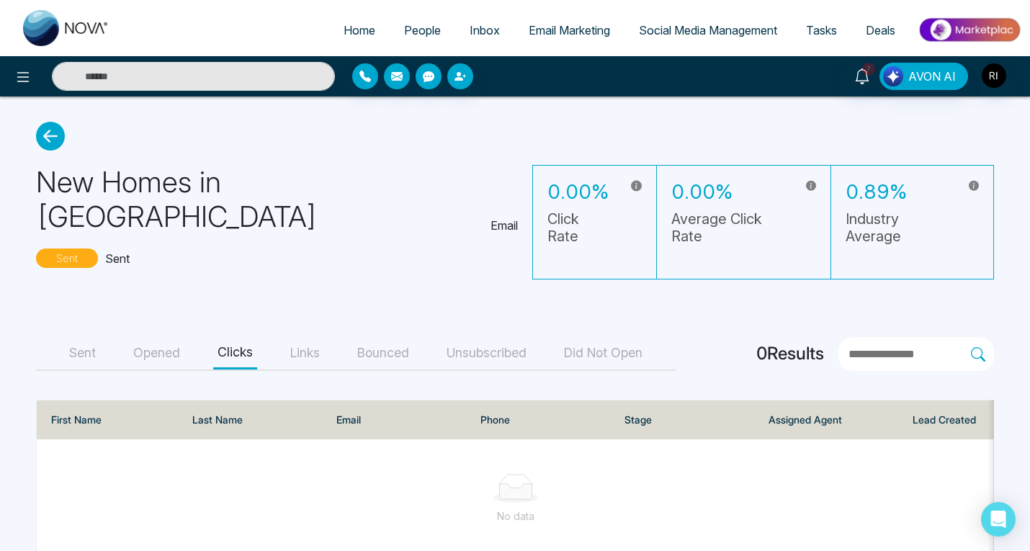
click at [410, 337] on button "Bounced" at bounding box center [383, 353] width 60 height 32
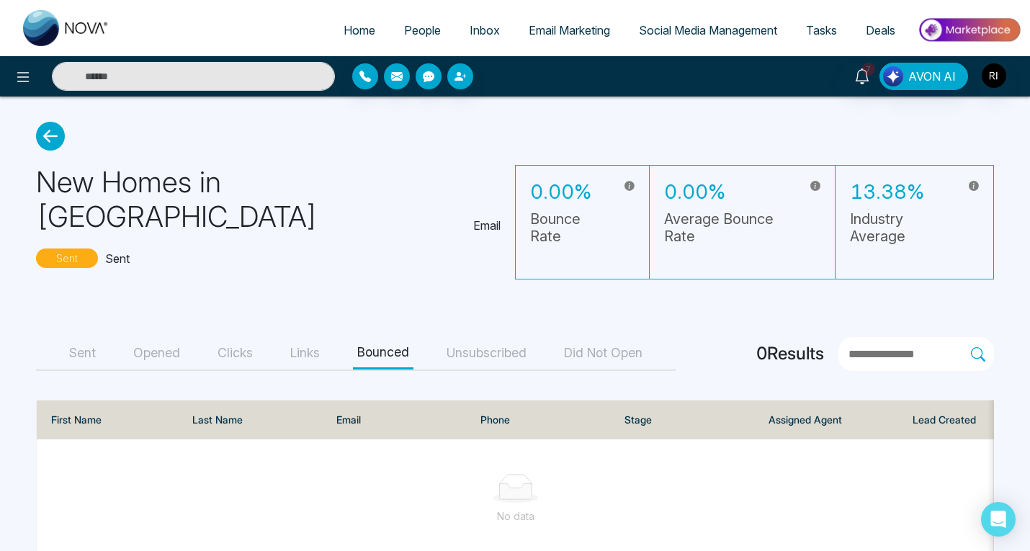
click at [47, 137] on icon at bounding box center [50, 136] width 29 height 29
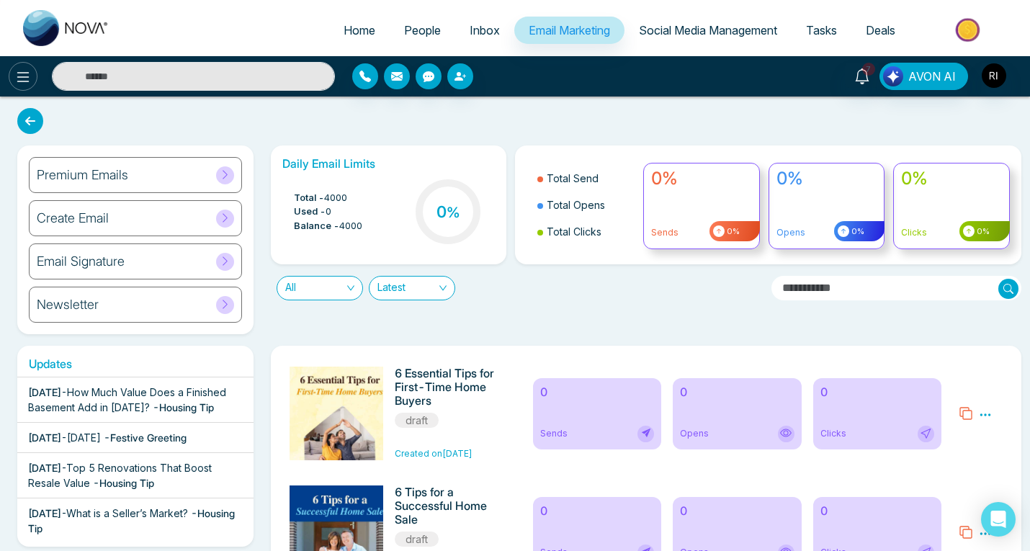
click at [29, 79] on icon at bounding box center [22, 76] width 17 height 17
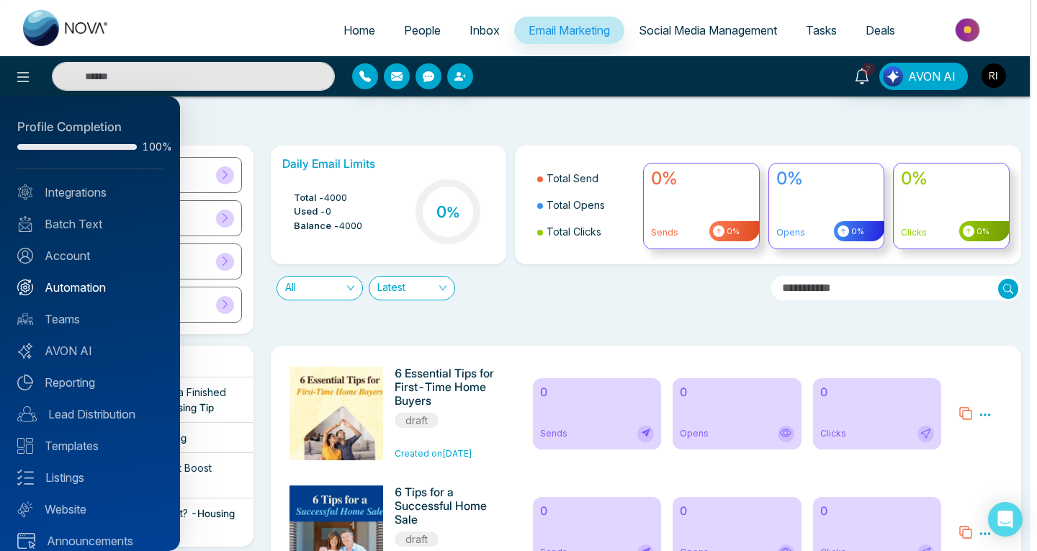
click at [93, 290] on link "Automation" at bounding box center [89, 287] width 145 height 17
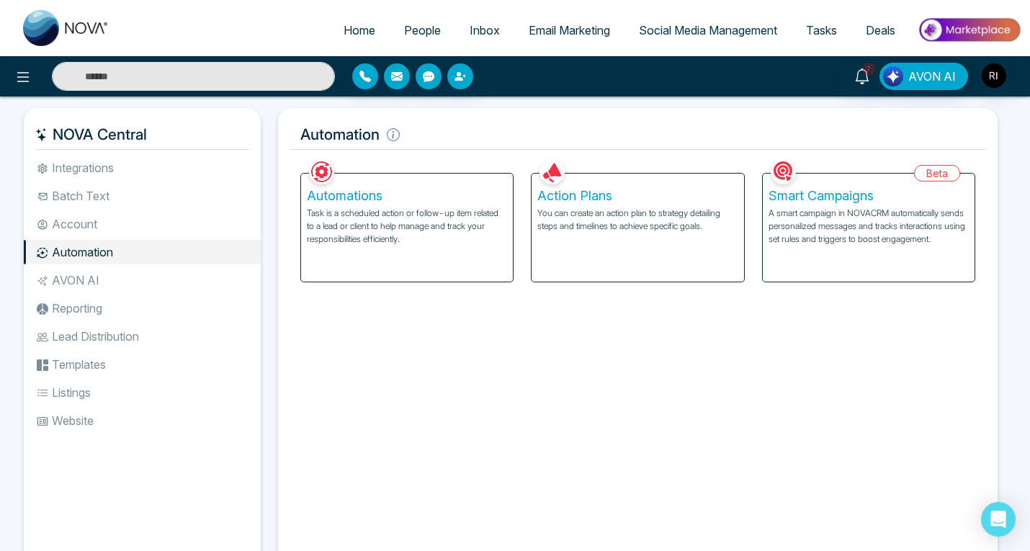
click at [842, 222] on p "A smart campaign in NOVACRM automatically sends personalized messages and track…" at bounding box center [868, 226] width 200 height 39
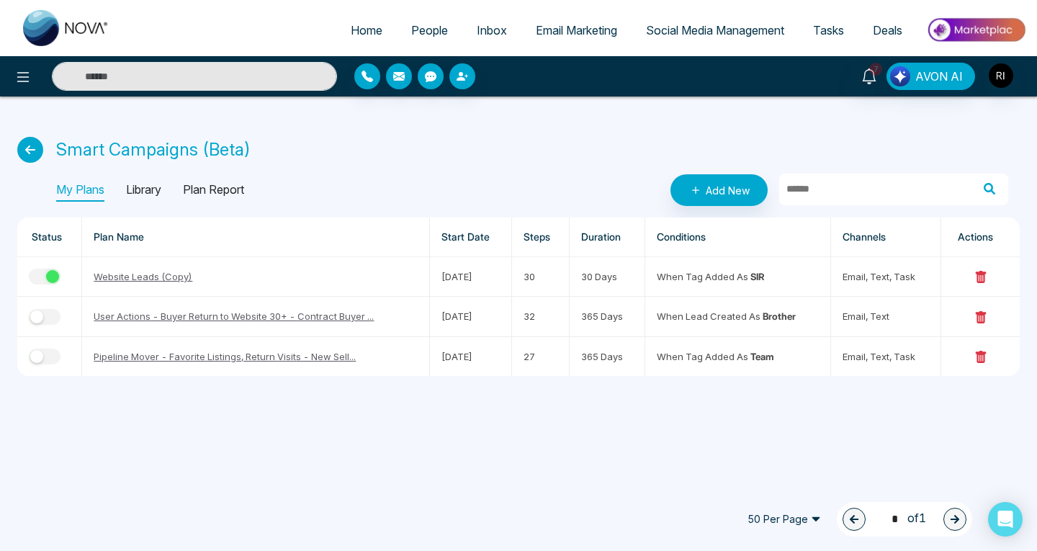
click at [217, 189] on p "Plan Report" at bounding box center [213, 190] width 61 height 23
